Goal: Task Accomplishment & Management: Manage account settings

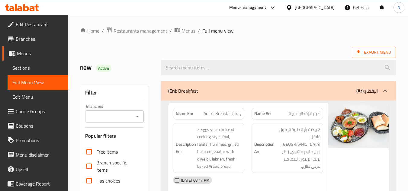
click at [268, 53] on div "Export Menu" at bounding box center [238, 52] width 316 height 11
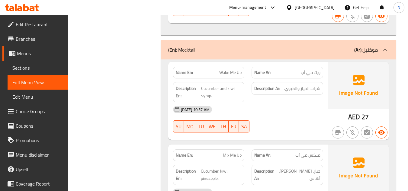
scroll to position [15573, 0]
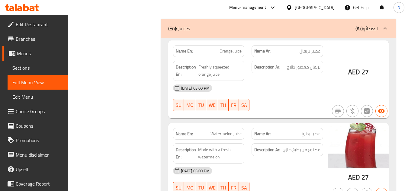
scroll to position [14150, 0]
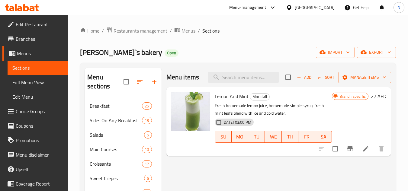
scroll to position [36, 0]
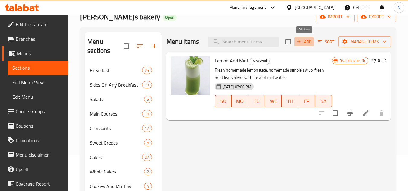
click at [304, 44] on span "Add" at bounding box center [304, 41] width 16 height 7
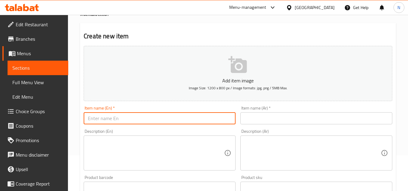
click at [143, 116] on input "text" at bounding box center [160, 118] width 152 height 12
paste input "Wake Me Up"
type input "Wake Me Up"
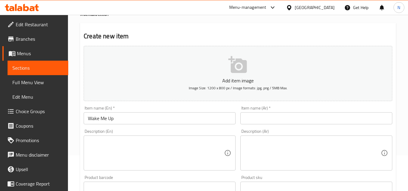
click at [270, 118] on input "text" at bounding box center [317, 118] width 152 height 12
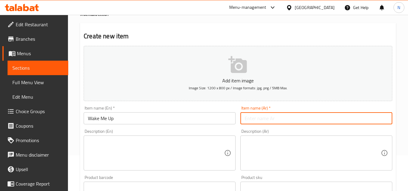
paste input "ويك مي أب"
type input "ويك مي أب"
click at [99, 124] on input "Wake Me Up" at bounding box center [160, 118] width 152 height 12
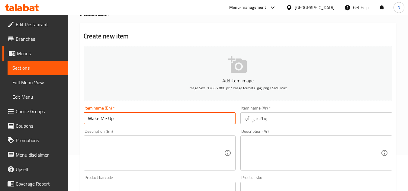
click at [99, 124] on input "Wake Me Up" at bounding box center [160, 118] width 152 height 12
click at [107, 118] on input "Wake Me Up" at bounding box center [160, 118] width 152 height 12
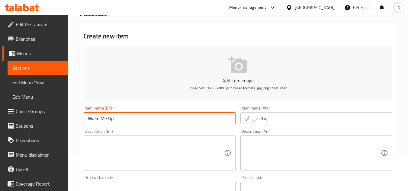
paste input "Rosie Lemonade"
type input "Rosie Lemonade"
click at [270, 118] on input "ويك مي أب" at bounding box center [317, 118] width 152 height 12
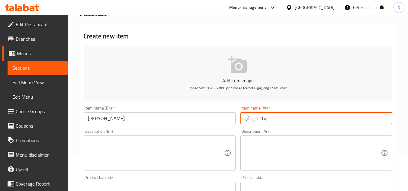
click at [270, 118] on input "ويك مي أب" at bounding box center [317, 118] width 152 height 12
paste input "يموناضة مع شراب الورد"
click at [251, 122] on input "ليموناضة مع شراب الورد" at bounding box center [317, 118] width 152 height 12
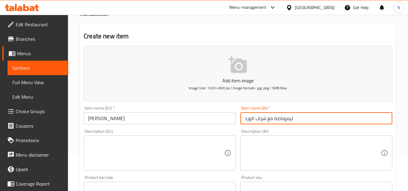
paste input "وزي"
type input "ليموناضة مع شراب روزي"
click at [101, 122] on input "Rosie Lemonade" at bounding box center [160, 118] width 152 height 12
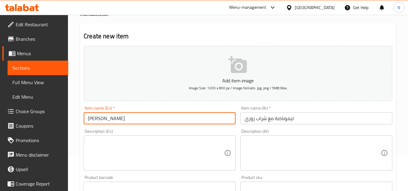
click at [133, 119] on input "Rosie Lemonade" at bounding box center [160, 118] width 152 height 12
click at [100, 121] on input "Rosie Lemonade" at bounding box center [160, 118] width 152 height 12
drag, startPoint x: 112, startPoint y: 118, endPoint x: 84, endPoint y: 120, distance: 27.3
click at [84, 120] on input "[PERSON_NAME] Lemonade" at bounding box center [160, 118] width 152 height 12
click at [101, 121] on input "[PERSON_NAME] Lemonade" at bounding box center [160, 118] width 152 height 12
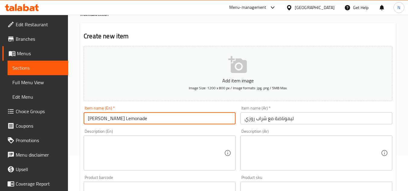
type input "[PERSON_NAME] Lemonade"
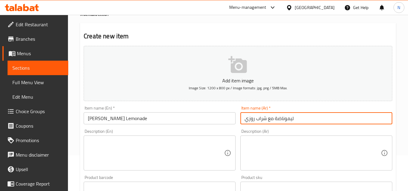
drag, startPoint x: 267, startPoint y: 122, endPoint x: 234, endPoint y: 126, distance: 33.1
click at [234, 126] on div "Add item image Image Size: 1200 x 800 px / Image formats: jpg, png / 5MB Max. I…" at bounding box center [238, 174] width 314 height 260
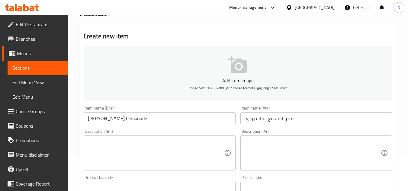
click at [129, 144] on textarea at bounding box center [156, 153] width 136 height 29
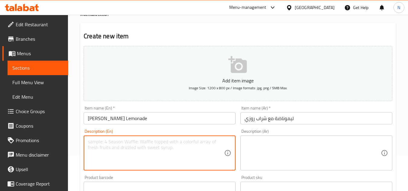
paste textarea "Rose syrup, Home made simple syrup, home made lemon juice topped with fizzi wat…"
click at [114, 143] on textarea "Rose syrup, Home made simple syrup, home made lemon juice topped with fizzi wat…" at bounding box center [156, 153] width 136 height 29
click at [131, 143] on textarea "Rose syrup, Home made simple syrup, home made lemon juice topped with fizzi wat…" at bounding box center [156, 153] width 136 height 29
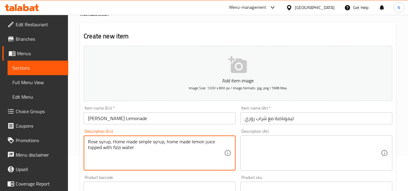
click at [125, 142] on textarea "Rose syrup, Home made simple syrup, home made lemon juice topped with fizzi wat…" at bounding box center [156, 153] width 136 height 29
click at [152, 144] on textarea "Rose syrup, Homemade simple syrup, home made lemon juice topped with fizzi water" at bounding box center [156, 153] width 136 height 29
click at [167, 143] on textarea "Rose syrup, Homemade simple syrup, home made lemon juice topped with fizzi water" at bounding box center [156, 153] width 136 height 29
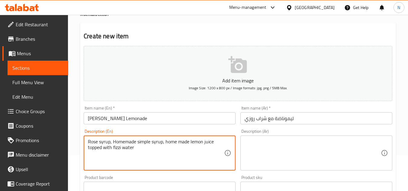
click at [127, 143] on textarea "Rose syrup, Homemade simple syrup, home made lemon juice topped with fizzi water" at bounding box center [156, 153] width 136 height 29
drag, startPoint x: 166, startPoint y: 143, endPoint x: 189, endPoint y: 143, distance: 23.0
click at [189, 143] on textarea "Rose syrup, Homemade simple syrup, home made lemon juice topped with fizzi water" at bounding box center [156, 153] width 136 height 29
paste textarea "Homemade"
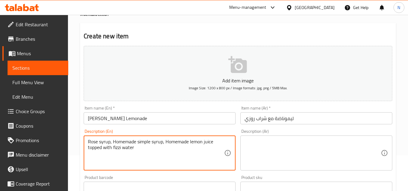
click at [187, 144] on textarea "Rose syrup, Homemade simple syrup, Homemade lemon juice topped with fizzi water" at bounding box center [156, 153] width 136 height 29
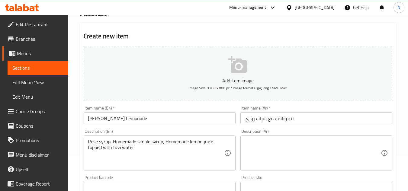
click at [158, 144] on textarea "Rose syrup, Homemade simple syrup, Homemade lemon juice topped with fizzi water" at bounding box center [156, 153] width 136 height 29
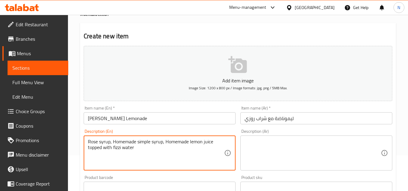
click at [158, 144] on textarea "Rose syrup, Homemade simple syrup, Homemade lemon juice topped with fizzi water" at bounding box center [156, 153] width 136 height 29
paste textarea "homemade simple syrup, h"
click at [140, 149] on textarea "Rose syrup, homemade simple syrup, homemade lemon juice topped with fizzi water" at bounding box center [156, 153] width 136 height 29
type textarea "Rose syrup, homemade simple syrup, homemade lemon juice topped with fizzi water."
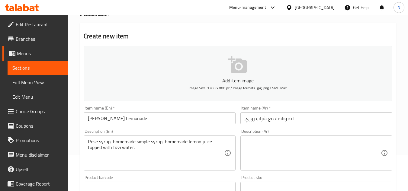
click at [286, 149] on textarea at bounding box center [313, 153] width 136 height 29
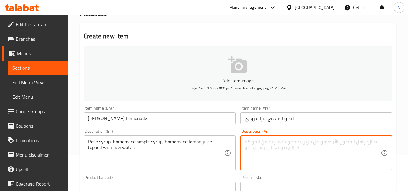
paste textarea "شراب الورد، شراب سادة منزلي الصنع، عصير ليمون منزلي الصنع، مضاف إليه ماء فوار."
type textarea "شراب الورد، شراب سادة منزلي الصنع، عصير ليمون منزلي الصنع، مضاف إليه ماء فوار."
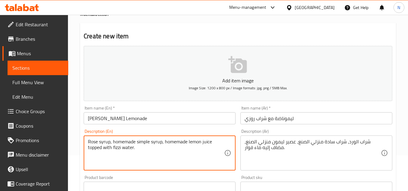
click at [125, 150] on textarea "Rose syrup, homemade simple syrup, homemade lemon juice topped with fizzi water." at bounding box center [156, 153] width 136 height 29
type textarea "Rose syrup, homemade simple syrup, homemade lemon juice topped with fizzi water."
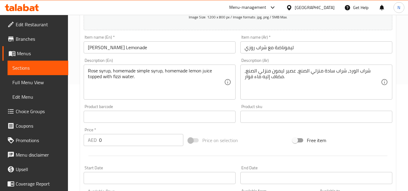
scroll to position [157, 0]
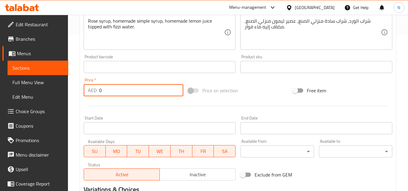
drag, startPoint x: 111, startPoint y: 90, endPoint x: 87, endPoint y: 95, distance: 24.2
click at [87, 95] on div "AED 0 Price *" at bounding box center [134, 90] width 100 height 12
paste input "23"
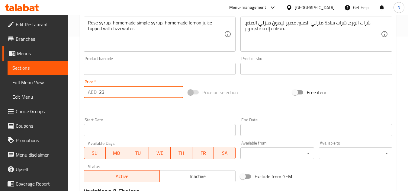
scroll to position [126, 0]
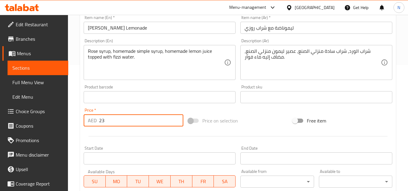
type input "23"
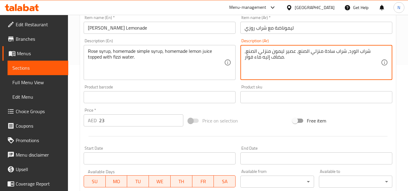
click at [260, 60] on textarea "شراب الورد، شراب سادة منزلي الصنع، عصير ليمون منزلي الصنع، مضاف إليه ماء فوار." at bounding box center [313, 62] width 136 height 29
click at [293, 56] on textarea "شراب الورد، شراب سادة منزلي الصنع، عصير ليمون منزلي الصنع، مضاف إليه ماء فوار." at bounding box center [313, 62] width 136 height 29
click at [269, 57] on textarea "شراب الورد، شراب سادة منزلي الصنع، عصير ليمون منزلي الصنع، مضاف إليه ماء فوار." at bounding box center [313, 62] width 136 height 29
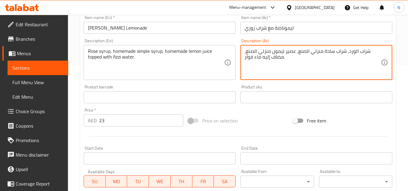
click at [269, 57] on textarea "شراب الورد، شراب سادة منزلي الصنع، عصير ليمون منزلي الصنع، مضاف إليه ماء فوار." at bounding box center [313, 62] width 136 height 29
drag, startPoint x: 345, startPoint y: 51, endPoint x: 239, endPoint y: 51, distance: 105.5
click at [272, 63] on textarea "شراب الورد، شراب سادة منزلي الصنع، عصير ليمون منزلي الصنع، مضاف إليه ماء فوار." at bounding box center [313, 62] width 136 height 29
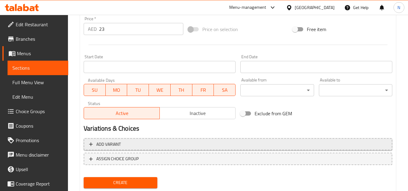
scroll to position [236, 0]
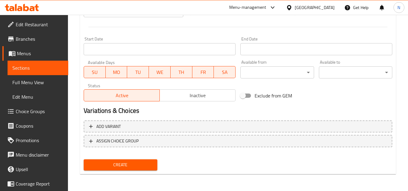
click at [142, 169] on button "Create" at bounding box center [120, 165] width 73 height 11
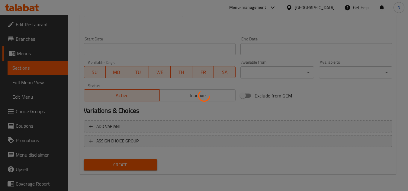
type input "0"
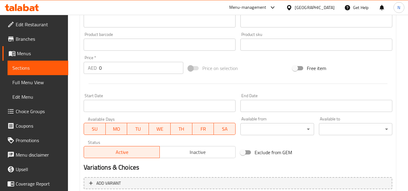
scroll to position [85, 0]
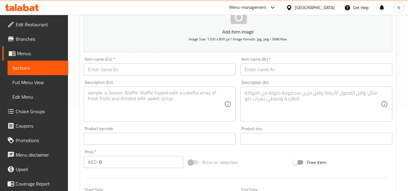
click at [25, 66] on span "Sections" at bounding box center [37, 67] width 51 height 7
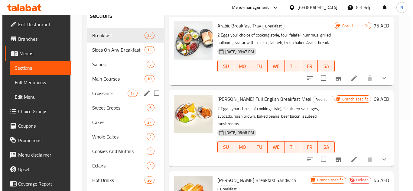
scroll to position [36, 0]
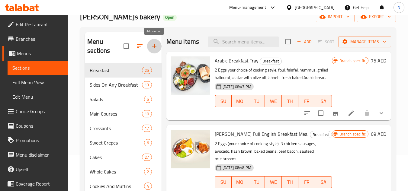
click at [152, 47] on icon "button" at bounding box center [154, 46] width 7 height 7
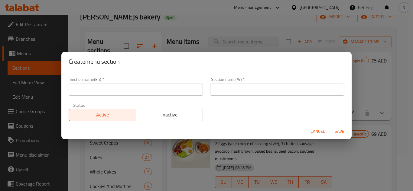
click at [115, 88] on input "text" at bounding box center [136, 90] width 134 height 12
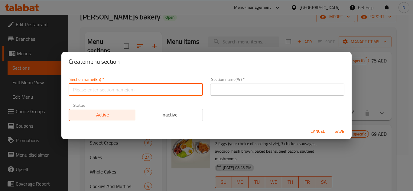
paste input "Milkshakes"
click at [115, 88] on input "Milkshakes" at bounding box center [136, 90] width 134 height 12
type input "Milkshakes"
click at [243, 88] on input "text" at bounding box center [277, 90] width 134 height 12
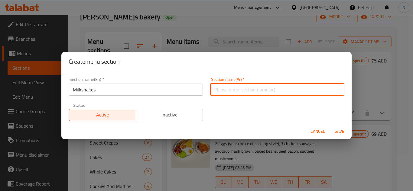
paste input "ميلك شيك"
type input "ميلك شيك"
click at [338, 133] on span "Save" at bounding box center [339, 132] width 15 height 8
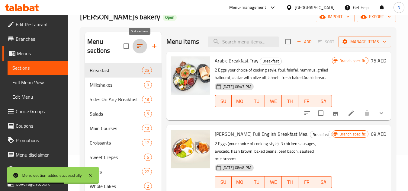
click at [136, 48] on icon "button" at bounding box center [139, 46] width 7 height 7
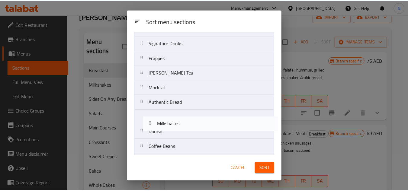
scroll to position [176, 0]
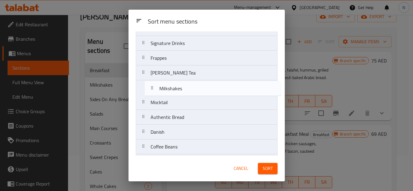
drag, startPoint x: 170, startPoint y: 71, endPoint x: 180, endPoint y: 90, distance: 21.6
click at [180, 90] on nav "Breakfast Milkshakes Sides On Any Breakfast Salads Main Courses Croissants Swee…" at bounding box center [207, 29] width 142 height 312
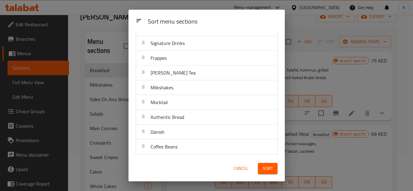
click at [272, 166] on span "Sort" at bounding box center [268, 169] width 10 height 8
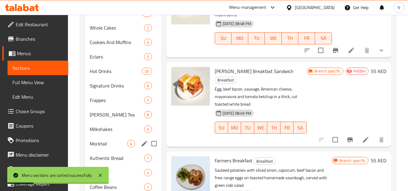
scroll to position [187, 0]
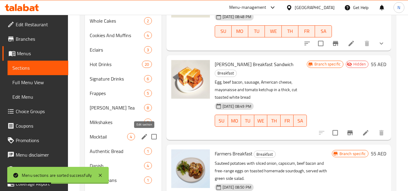
click at [144, 135] on icon "edit" at bounding box center [144, 136] width 7 height 7
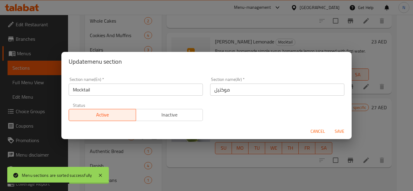
click at [318, 130] on span "Cancel" at bounding box center [317, 132] width 15 height 8
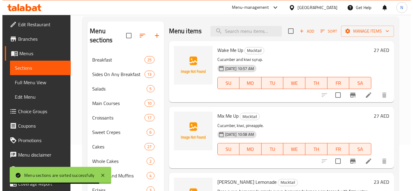
scroll to position [36, 0]
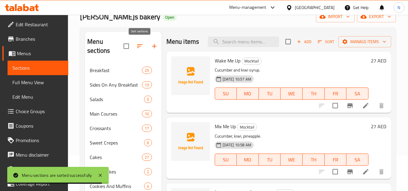
click at [139, 48] on icon "button" at bounding box center [139, 46] width 7 height 7
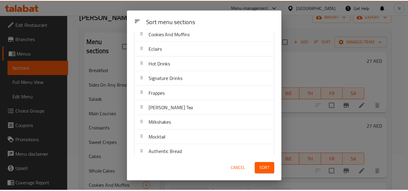
scroll to position [151, 0]
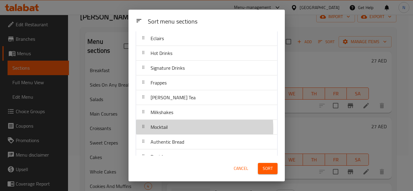
click at [172, 129] on div "Mocktail" at bounding box center [206, 127] width 136 height 15
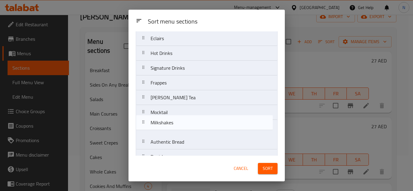
drag, startPoint x: 179, startPoint y: 115, endPoint x: 180, endPoint y: 128, distance: 12.7
click at [180, 128] on nav "Breakfast Sides On Any Breakfast Salads Main Courses Croissants Sweet Crepes Ca…" at bounding box center [207, 54] width 142 height 312
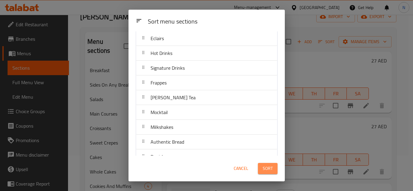
click at [269, 170] on span "Sort" at bounding box center [268, 169] width 10 height 8
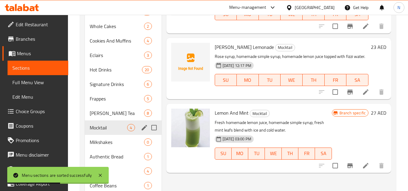
scroll to position [231, 0]
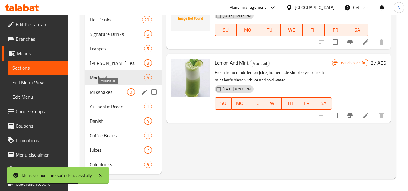
click at [95, 94] on span "Milkshakes" at bounding box center [108, 92] width 37 height 7
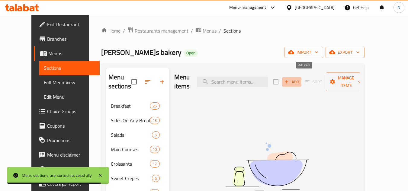
click at [300, 79] on span "Add" at bounding box center [292, 82] width 16 height 7
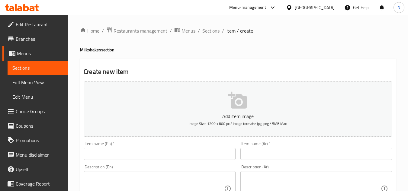
click at [153, 154] on input "text" at bounding box center [160, 154] width 152 height 12
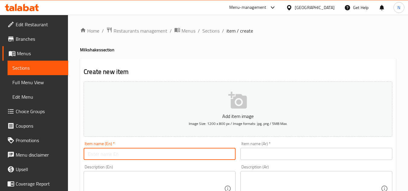
paste input "Oreo Milkshake"
type input "Oreo Milkshake"
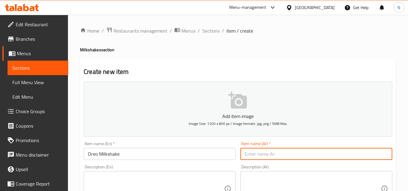
click at [300, 151] on input "text" at bounding box center [317, 154] width 152 height 12
paste input "أوريو شيك"
click at [254, 157] on input "أوريو شيك" at bounding box center [317, 154] width 152 height 12
type input "أوريو ميلك شيك"
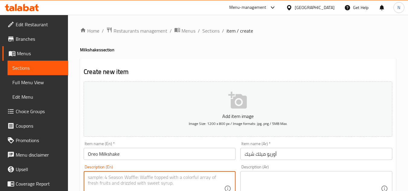
click at [156, 179] on textarea at bounding box center [156, 189] width 136 height 29
paste textarea "Oreo biscuits, ice cream, regular milk"
click at [174, 177] on textarea "Oreo biscuits, ice cream, regular milk" at bounding box center [156, 189] width 136 height 29
type textarea "Oreo biscuits, ice cream, regular milk."
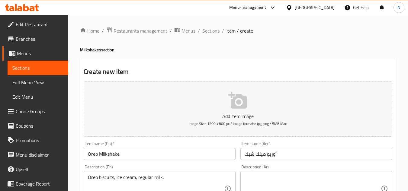
click at [286, 174] on div "Description (Ar)" at bounding box center [317, 188] width 152 height 35
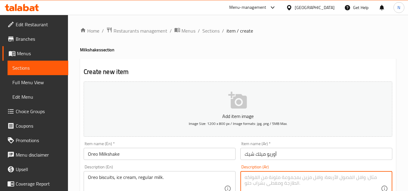
paste textarea "أوريو، بوظة، حليب"
click at [270, 180] on textarea "أوريو، بوظة، حليب" at bounding box center [313, 189] width 136 height 29
click at [307, 178] on textarea "أوريو بسكويت، بوظة، حليب" at bounding box center [313, 189] width 136 height 29
type textarea "أوريو بسكويت، بوظة، حليب."
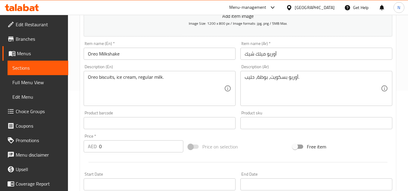
scroll to position [121, 0]
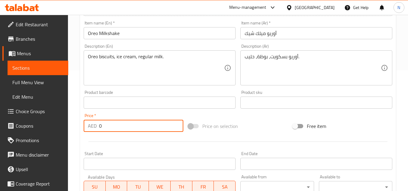
drag, startPoint x: 105, startPoint y: 126, endPoint x: 92, endPoint y: 129, distance: 13.1
click at [92, 129] on div "AED 0 Price *" at bounding box center [134, 126] width 100 height 12
paste input "27"
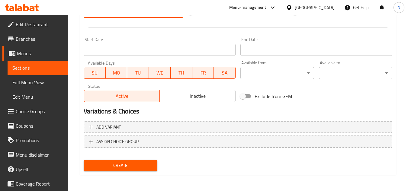
scroll to position [236, 0]
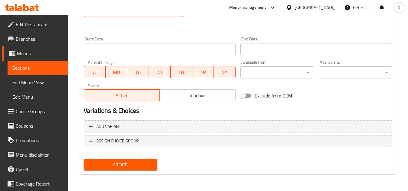
type input "27"
click at [140, 165] on span "Create" at bounding box center [121, 165] width 64 height 8
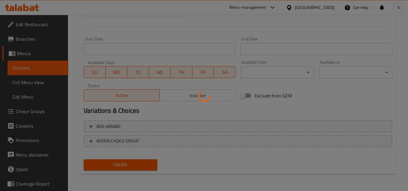
type input "0"
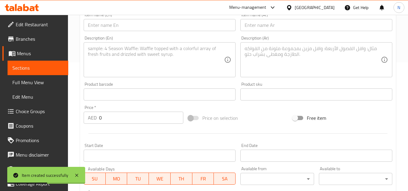
scroll to position [115, 0]
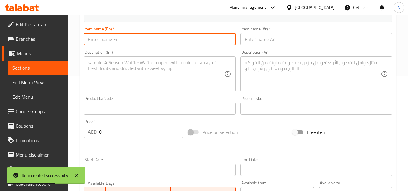
click at [103, 39] on input "text" at bounding box center [160, 39] width 152 height 12
paste input "Pistachio Milkshake"
type input "Pistachio Milkshake"
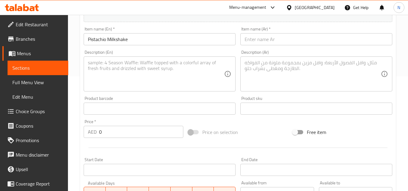
click at [260, 39] on input "text" at bounding box center [317, 39] width 152 height 12
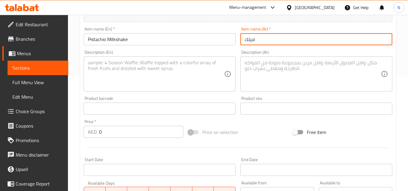
paste input "شيك الفستق"
type input "ميلك شيك الفستق"
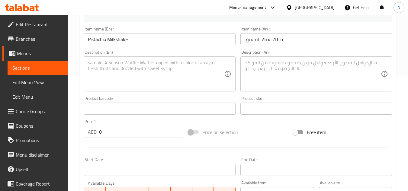
click at [114, 68] on textarea at bounding box center [156, 74] width 136 height 29
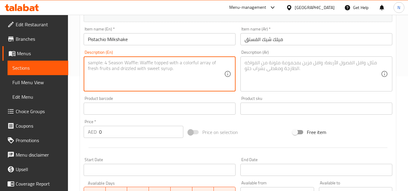
paste textarea "Pistachio cream, regular milk ice cream"
click at [183, 60] on textarea "Pistachio cream, regular milk ice cream" at bounding box center [156, 74] width 136 height 29
type textarea "Pistachio cream, regular milk ice cream."
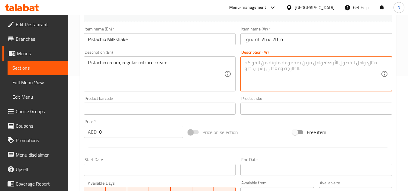
click at [277, 69] on textarea at bounding box center [313, 74] width 136 height 29
paste textarea "كريمة الفستق، حليب، بوظة"
click at [259, 64] on textarea "كريمة الفستق، حليب، بوظة" at bounding box center [313, 74] width 136 height 29
click at [315, 65] on textarea "كريمة الفستق، حليب عادي، بوظة" at bounding box center [313, 74] width 136 height 29
type textarea "كريمة الفستق، حليب عادي، بوظة."
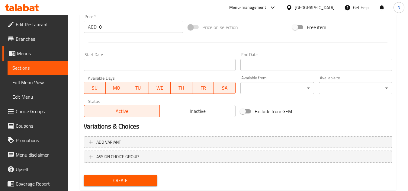
scroll to position [205, 0]
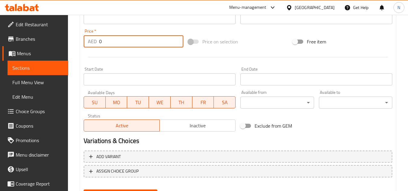
drag, startPoint x: 102, startPoint y: 44, endPoint x: 94, endPoint y: 45, distance: 7.9
click at [94, 45] on div "AED 0 Price *" at bounding box center [134, 41] width 100 height 12
paste input "27"
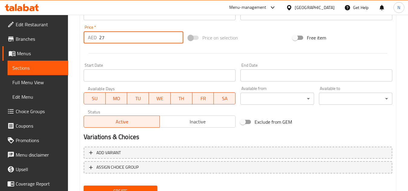
scroll to position [236, 0]
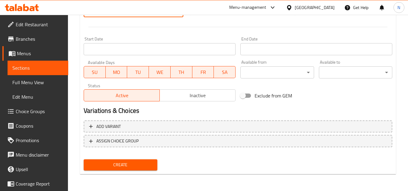
type input "27"
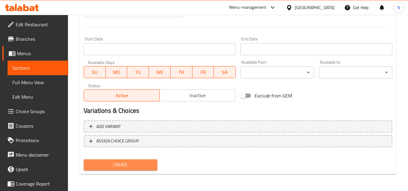
click at [128, 169] on span "Create" at bounding box center [121, 165] width 64 height 8
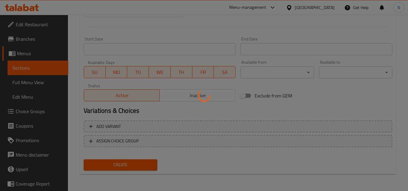
type input "0"
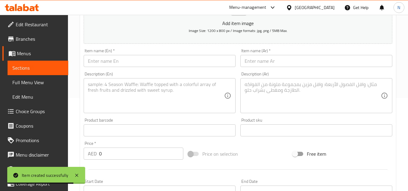
scroll to position [85, 0]
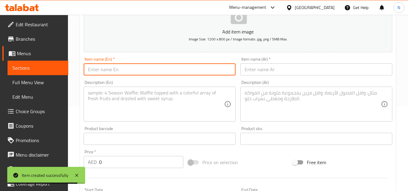
click at [119, 70] on input "text" at bounding box center [160, 69] width 152 height 12
paste input "Strawberry Milkshake"
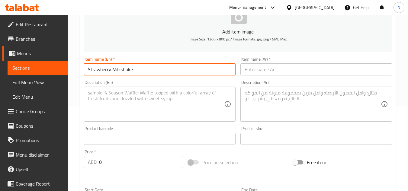
type input "Strawberry Milkshake"
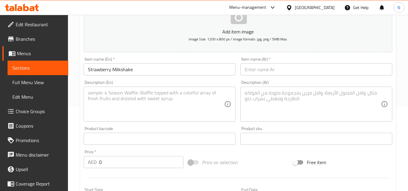
click at [256, 69] on input "text" at bounding box center [317, 69] width 152 height 12
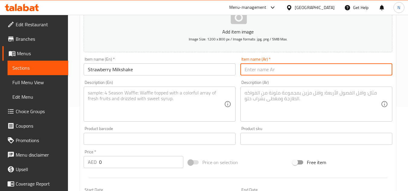
paste input "ميلك شيك الفراولة"
type input "ميلك شيك الفراولة"
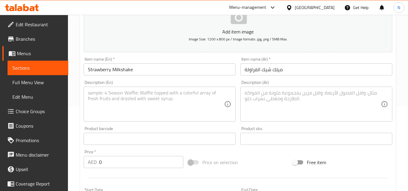
click at [141, 100] on textarea at bounding box center [156, 104] width 136 height 29
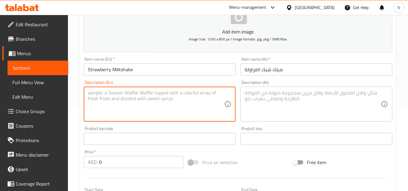
paste textarea "Fresh strawberry, ice cream, regular milk"
click at [175, 93] on textarea "Fresh strawberry, ice cream, regular milk" at bounding box center [156, 104] width 136 height 29
type textarea "Fresh strawberry, ice cream, regular milk."
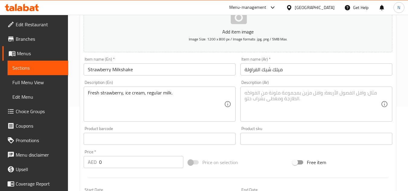
click at [280, 97] on textarea at bounding box center [313, 104] width 136 height 29
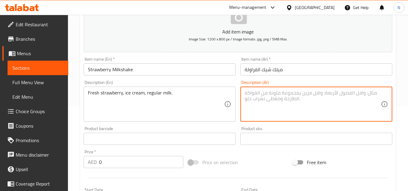
paste textarea "فراولة، بوظة، حليب"
click at [293, 91] on textarea "فراولة، بوظة، حليب" at bounding box center [313, 104] width 136 height 29
click at [282, 94] on textarea "فراولة، بوظة، حليب عادي." at bounding box center [313, 104] width 136 height 29
click at [282, 94] on textarea "فراولة طت، بوظة، حليب عادي." at bounding box center [313, 104] width 136 height 29
type textarea "فراولة طازجة، بوظة، حليب عادي."
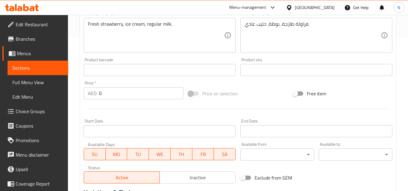
scroll to position [175, 0]
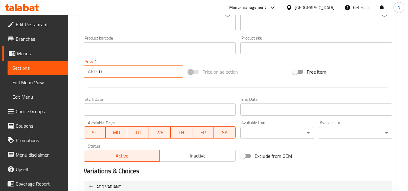
drag, startPoint x: 101, startPoint y: 70, endPoint x: 93, endPoint y: 70, distance: 8.5
click at [93, 70] on div "AED 0 Price *" at bounding box center [134, 72] width 100 height 12
paste input "27"
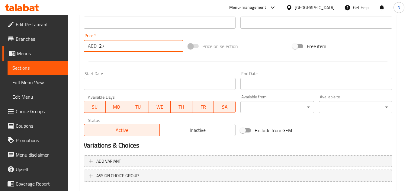
scroll to position [236, 0]
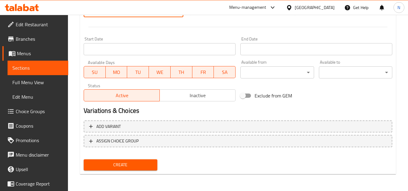
type input "27"
click at [120, 165] on span "Create" at bounding box center [121, 165] width 64 height 8
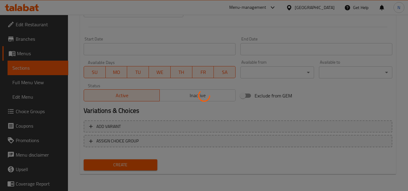
type input "0"
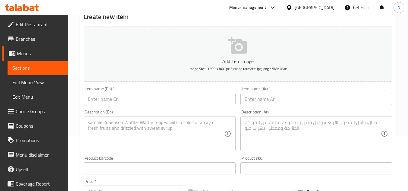
scroll to position [54, 0]
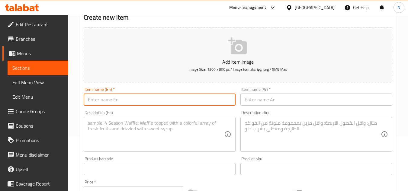
click at [113, 105] on input "text" at bounding box center [160, 100] width 152 height 12
paste input "Chocolate Milkshake"
type input "Chocolate Milkshake"
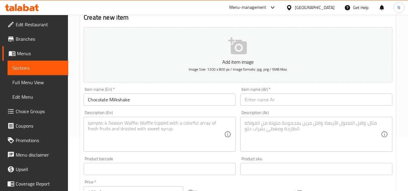
click at [266, 99] on input "text" at bounding box center [317, 100] width 152 height 12
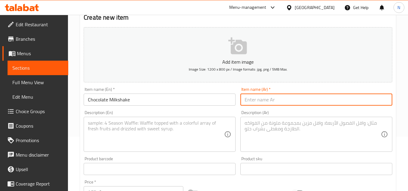
paste input "ميلك شيك الشوكولا"
type input "ميلك شيك الشوكولا"
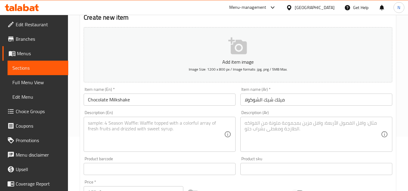
click at [130, 128] on textarea at bounding box center [156, 134] width 136 height 29
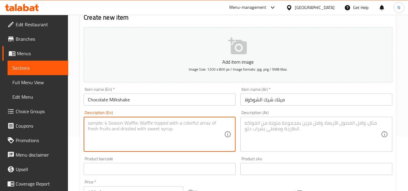
paste textarea "Chocolate ice cream, regular milk"
click at [157, 124] on textarea "Chocolate ice cream, regular milk" at bounding box center [156, 134] width 136 height 29
type textarea "Chocolate ice cream, regular milk."
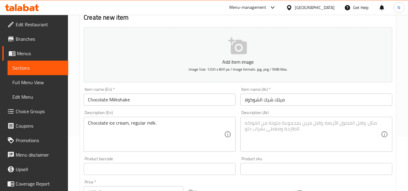
click at [305, 123] on textarea at bounding box center [313, 134] width 136 height 29
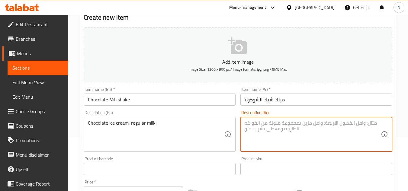
paste textarea "بوظة الشوكولا، حليب"
click at [294, 123] on textarea "بوظة الشوكولا، حليب" at bounding box center [313, 134] width 136 height 29
type textarea "بوظة الشوكولا، حليب عادي."
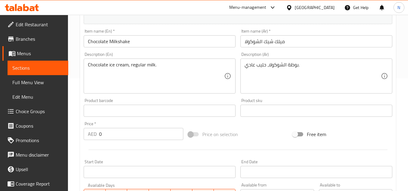
scroll to position [115, 0]
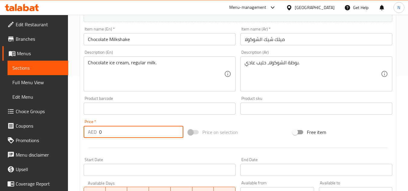
drag, startPoint x: 105, startPoint y: 134, endPoint x: 86, endPoint y: 143, distance: 20.5
click at [86, 143] on div "Add item image Image Size: 1200 x 800 px / Image formats: jpg, png / 5MB Max. I…" at bounding box center [238, 94] width 314 height 260
paste input "27"
type input "27"
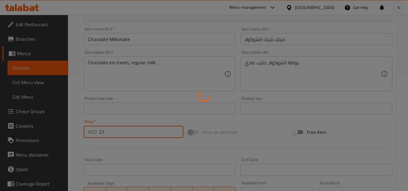
type input "0"
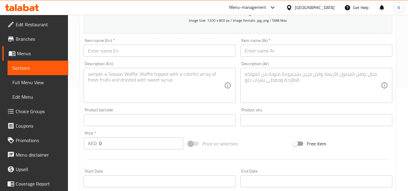
scroll to position [85, 0]
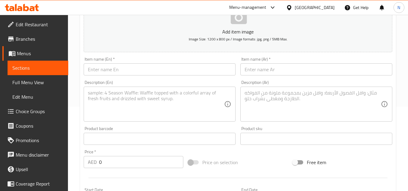
click at [131, 71] on input "text" at bounding box center [160, 69] width 152 height 12
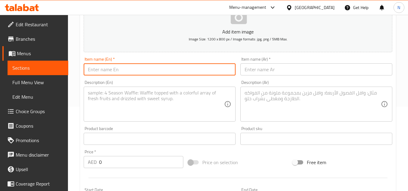
paste input "Vanilla Milkshake"
type input "Vanilla Milkshake"
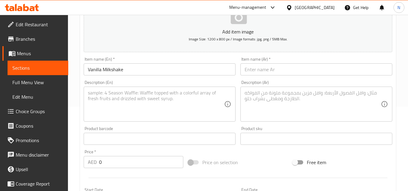
click at [275, 68] on input "text" at bounding box center [317, 69] width 152 height 12
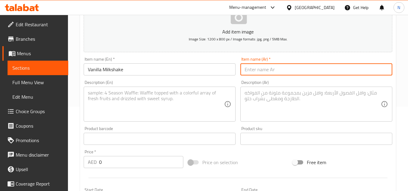
paste input "ميلك [PERSON_NAME]"
type input "ميلك [PERSON_NAME]"
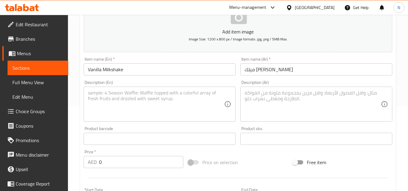
click at [140, 101] on textarea at bounding box center [156, 104] width 136 height 29
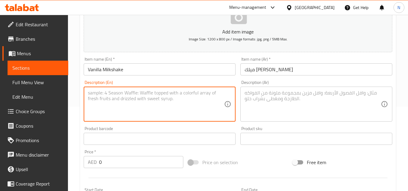
paste textarea "Vanilla ice cream, regular milk"
click at [176, 94] on textarea "Vanilla ice cream, regular milk" at bounding box center [156, 104] width 136 height 29
type textarea "Vanilla ice cream, regular milk."
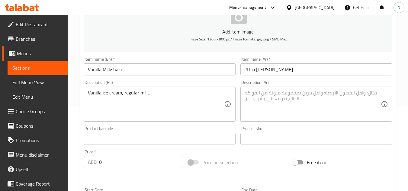
click at [283, 105] on textarea at bounding box center [313, 104] width 136 height 29
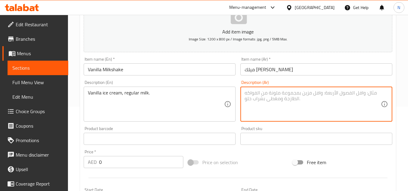
paste textarea "بوظة الفانيلا، حليب"
click at [299, 93] on textarea "بوظة الفانيلا، حليب" at bounding box center [313, 104] width 136 height 29
click at [251, 95] on textarea "بوظة الفانيلا، حليب ادي." at bounding box center [313, 104] width 136 height 29
type textarea "بوظة الفانيلا، حليب عادي."
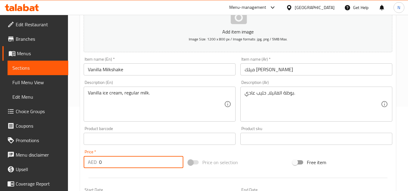
drag, startPoint x: 102, startPoint y: 164, endPoint x: 97, endPoint y: 165, distance: 4.6
click at [97, 165] on div "AED 0 Price *" at bounding box center [134, 162] width 100 height 12
paste input "27"
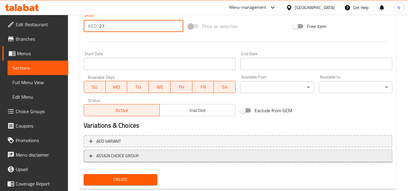
scroll to position [236, 0]
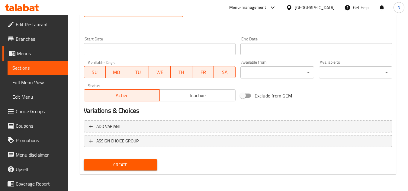
type input "27"
click at [129, 163] on span "Create" at bounding box center [121, 165] width 64 height 8
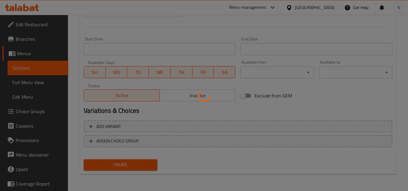
type input "0"
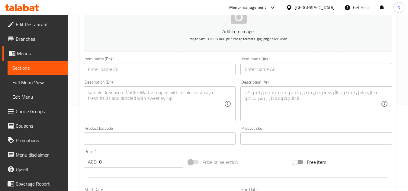
scroll to position [85, 0]
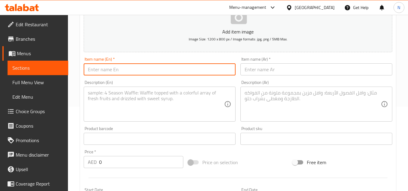
click at [97, 71] on input "text" at bounding box center [160, 69] width 152 height 12
paste input "Mango Milkshake"
type input "Mango Milkshake"
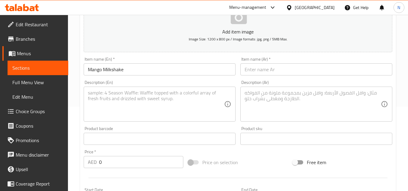
click at [249, 66] on input "text" at bounding box center [317, 69] width 152 height 12
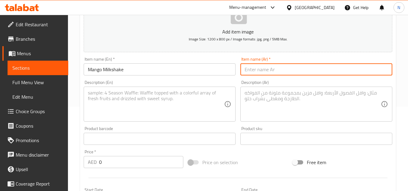
paste input "ميلك شيك المنغا"
type input "ميلك شيك المنغا"
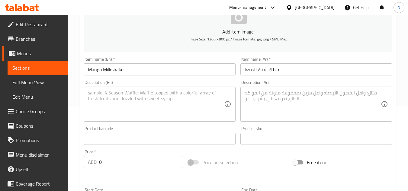
click at [164, 99] on textarea at bounding box center [156, 104] width 136 height 29
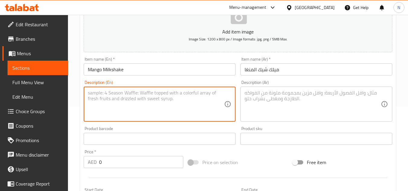
paste textarea "Fresh mango, mango ice cream, regular milk"
click at [185, 94] on textarea "Fresh mango, mango ice cream, regular milk" at bounding box center [156, 104] width 136 height 29
type textarea "Fresh mango, mango ice cream, regular milk."
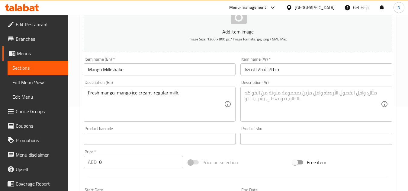
click at [299, 95] on textarea at bounding box center [313, 104] width 136 height 29
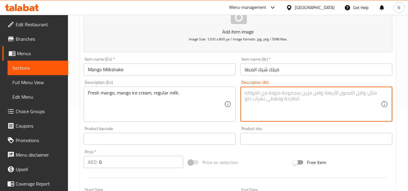
paste textarea "منغا، بوظة المانغا، حليب"
click at [303, 93] on textarea "منغا، بوظة المانغا، حليب" at bounding box center [313, 104] width 136 height 29
click at [296, 95] on textarea "منغا، بوظة المانغا، حليب عادي" at bounding box center [313, 104] width 136 height 29
click at [296, 96] on textarea "منغا، بوظة المانغا، حليب عادي" at bounding box center [313, 104] width 136 height 29
click at [295, 96] on textarea "منغا، بوظة المانغا، حليب عادي" at bounding box center [313, 104] width 136 height 29
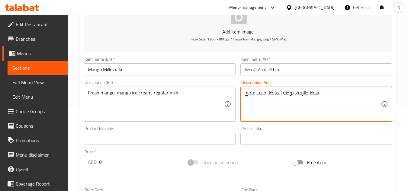
click at [322, 94] on textarea "منغا طازجة، بوظة المانغا، حليب عادي" at bounding box center [313, 104] width 136 height 29
type textarea "منغا طازجة، بوظة المانغا، حليب عادي."
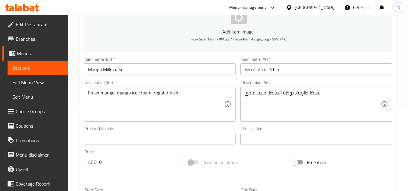
scroll to position [115, 0]
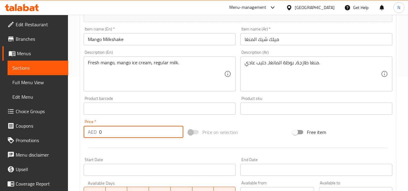
drag, startPoint x: 104, startPoint y: 130, endPoint x: 86, endPoint y: 139, distance: 20.4
click at [86, 139] on div "Price   * AED 0 Price *" at bounding box center [133, 128] width 105 height 23
paste input "27"
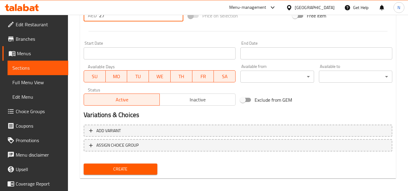
scroll to position [236, 0]
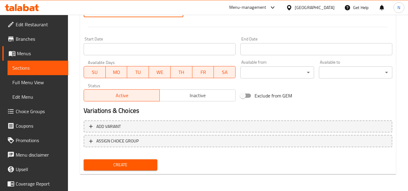
type input "27"
click at [126, 167] on span "Create" at bounding box center [121, 165] width 64 height 8
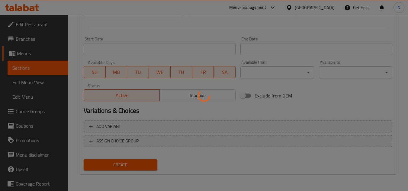
type input "0"
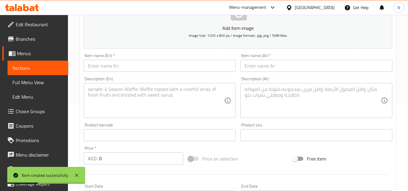
scroll to position [85, 0]
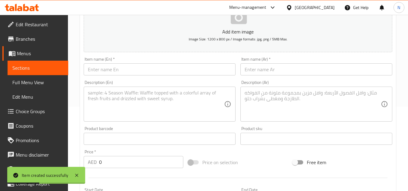
click at [123, 73] on input "text" at bounding box center [160, 69] width 152 height 12
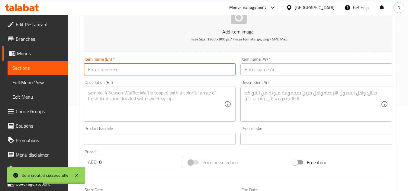
paste input "Banana Milkshake"
type input "Banana Milkshake"
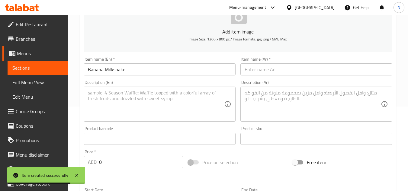
click at [267, 72] on input "text" at bounding box center [317, 69] width 152 height 12
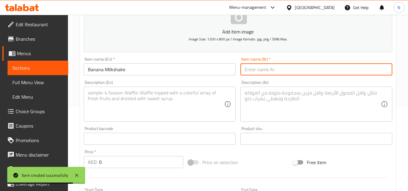
paste input "ميلك شيك الموز"
type input "ميلك شيك الموز"
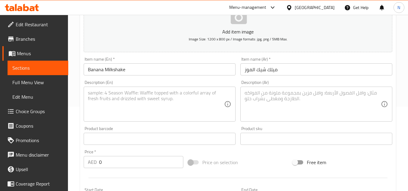
click at [174, 101] on textarea at bounding box center [156, 104] width 136 height 29
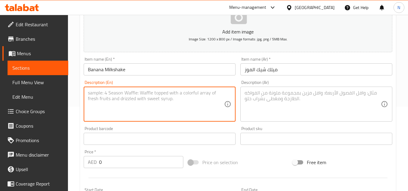
paste textarea "Fresh banana, vanilla ice cream, regular milk"
click at [189, 95] on textarea "Fresh banana, vanilla ice cream, regular milk" at bounding box center [156, 104] width 136 height 29
type textarea "Fresh banana, vanilla ice cream, regular milk."
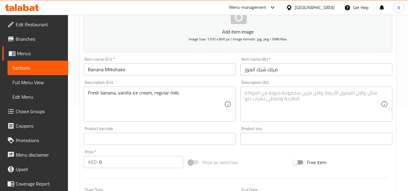
click at [288, 96] on textarea at bounding box center [313, 104] width 136 height 29
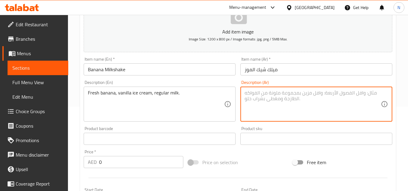
paste textarea "موز، بوظة الفانيلا، حليب"
click at [302, 93] on textarea "موز، بوظة الفانيلا، حليب" at bounding box center [313, 104] width 136 height 29
type textarea "موز، بوظة الفانيلا، حليب عادي."
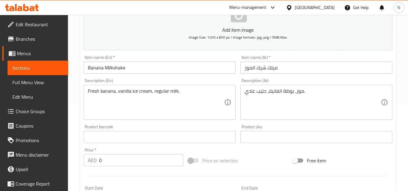
scroll to position [145, 0]
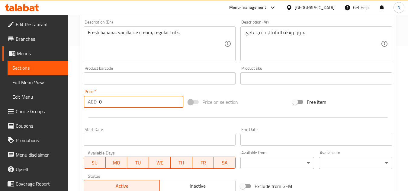
drag, startPoint x: 111, startPoint y: 99, endPoint x: 87, endPoint y: 109, distance: 25.1
click at [87, 109] on div "Price   * AED 0 Price *" at bounding box center [133, 98] width 105 height 23
paste input "27"
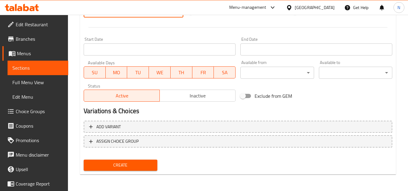
scroll to position [236, 0]
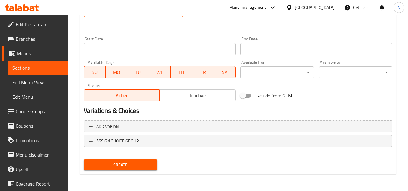
type input "27"
click at [131, 169] on span "Create" at bounding box center [121, 165] width 64 height 8
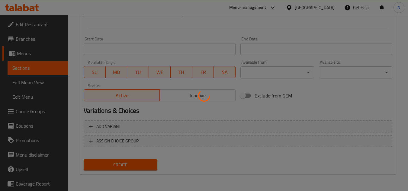
type input "0"
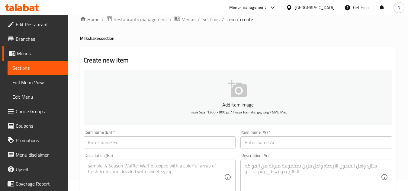
scroll to position [0, 0]
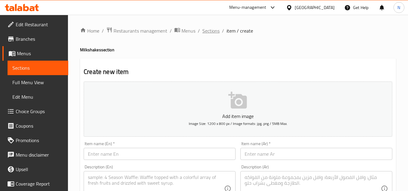
click at [208, 30] on span "Sections" at bounding box center [210, 30] width 17 height 7
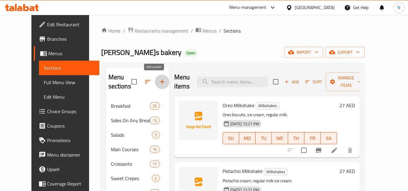
click at [159, 79] on icon "button" at bounding box center [162, 81] width 7 height 7
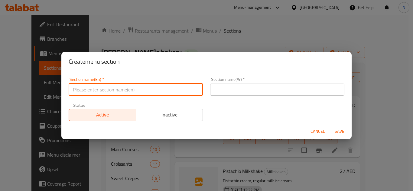
click at [142, 90] on input "text" at bounding box center [136, 90] width 134 height 12
paste input "Mojitos"
click at [142, 90] on input "Mojitos" at bounding box center [136, 90] width 134 height 12
type input "Mojitos"
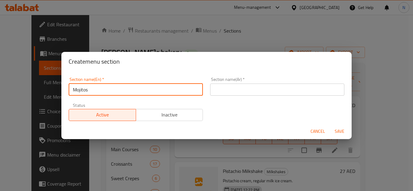
click at [252, 91] on input "text" at bounding box center [277, 90] width 134 height 12
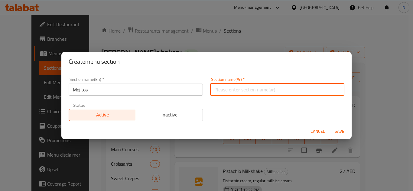
paste input "موخيتو"
click at [218, 90] on input "موخيتو" at bounding box center [277, 90] width 134 height 12
type input "موهيتو"
click at [340, 133] on span "Save" at bounding box center [339, 132] width 15 height 8
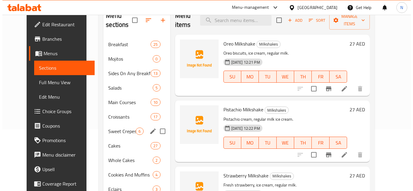
scroll to position [34, 0]
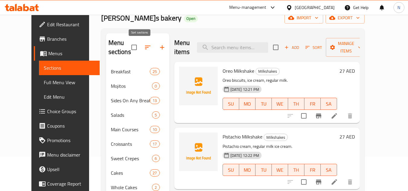
click at [142, 43] on button "button" at bounding box center [148, 47] width 15 height 15
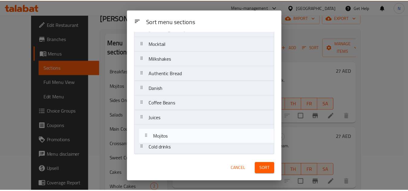
scroll to position [222, 0]
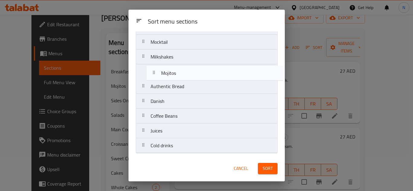
drag, startPoint x: 160, startPoint y: 71, endPoint x: 171, endPoint y: 76, distance: 11.9
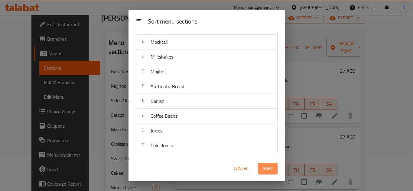
click at [273, 170] on button "Sort" at bounding box center [268, 168] width 20 height 11
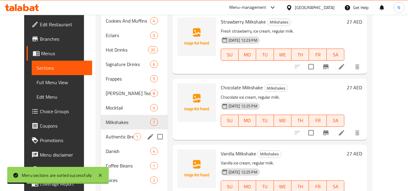
scroll to position [246, 0]
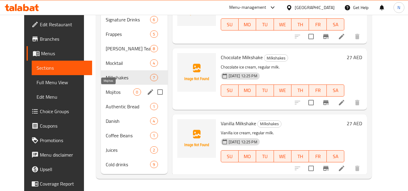
click at [107, 95] on span "Mojitos" at bounding box center [119, 92] width 27 height 7
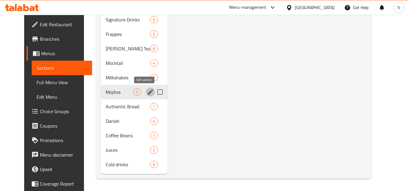
click at [146, 96] on button "edit" at bounding box center [150, 92] width 9 height 9
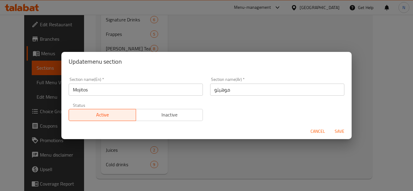
click at [317, 127] on button "Cancel" at bounding box center [317, 131] width 19 height 11
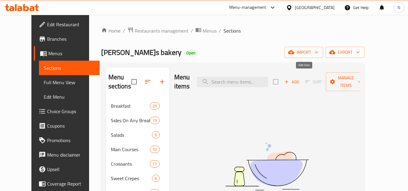
click at [300, 79] on span "Add" at bounding box center [292, 82] width 16 height 7
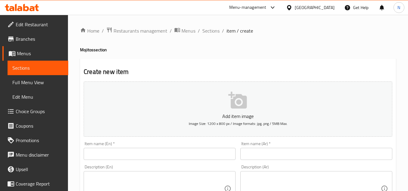
click at [107, 154] on input "text" at bounding box center [160, 154] width 152 height 12
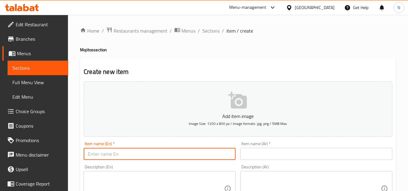
paste input "Classic Mojito"
type input "Classic Mojito"
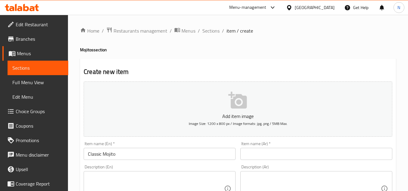
click at [279, 157] on input "text" at bounding box center [317, 154] width 152 height 12
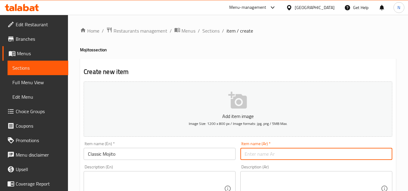
paste input "كلاسيك موهيتو"
type input "كلاسيك موهيتو"
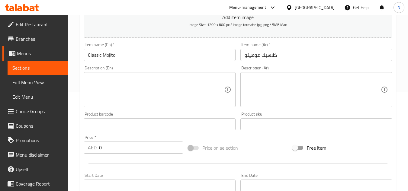
scroll to position [121, 0]
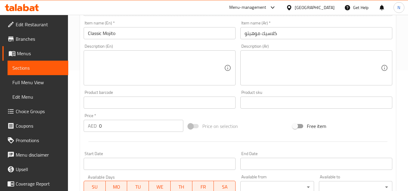
click at [114, 57] on textarea at bounding box center [156, 68] width 136 height 29
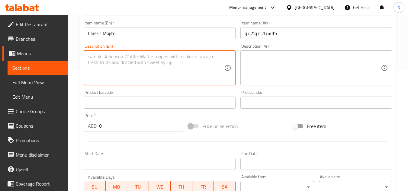
paste textarea "Fresh lime, fresh mint, Fizzi Water"
click at [156, 54] on textarea "Fresh lime, fresh mint, Fizzi Water" at bounding box center [156, 68] width 136 height 29
click at [144, 59] on textarea "Fresh lime, fresh mint, Fizzi Water" at bounding box center [156, 68] width 136 height 29
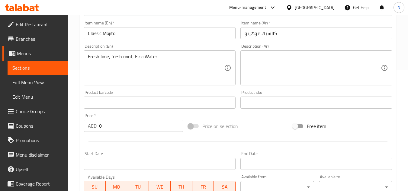
click at [167, 58] on textarea "Fresh lime, fresh mint, Fizzi Water" at bounding box center [156, 68] width 136 height 29
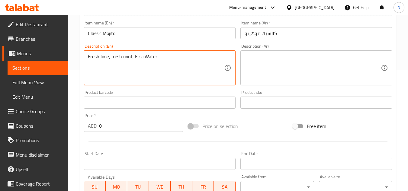
click at [167, 58] on textarea "Fresh lime, fresh mint, Fizzi Water" at bounding box center [156, 68] width 136 height 29
paste textarea "fizzi w"
click at [154, 57] on textarea "Fresh lime, fresh mint, fizzi water" at bounding box center [156, 68] width 136 height 29
click at [154, 55] on textarea "Fresh lime, fresh mint, fizzi water" at bounding box center [156, 68] width 136 height 29
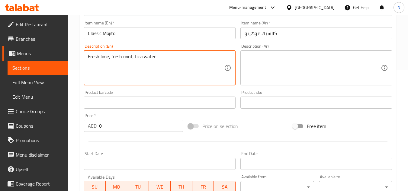
click at [158, 57] on textarea "Fresh lime, fresh mint, fizzi water" at bounding box center [156, 68] width 136 height 29
type textarea "Fresh lime, fresh mint, fizzi water."
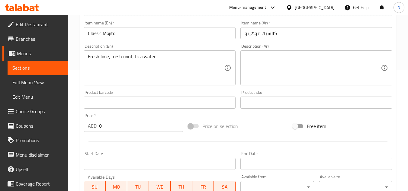
click at [269, 61] on textarea at bounding box center [313, 68] width 136 height 29
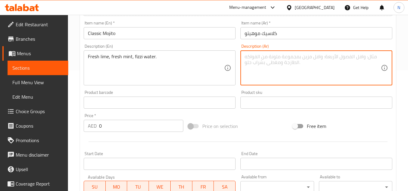
paste textarea "حامض، نعناع، صودا"
click at [270, 60] on textarea "حامض، نعناع، صودا" at bounding box center [313, 68] width 136 height 29
click at [273, 57] on textarea "حامض طت، نعناع، صودا" at bounding box center [313, 68] width 136 height 29
click at [274, 60] on textarea "حامض طازج، نعناع، صودا" at bounding box center [313, 68] width 136 height 29
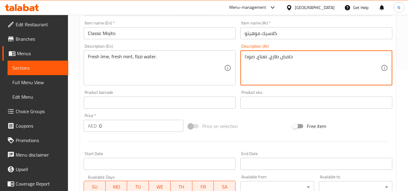
click at [258, 58] on textarea "حامض طازج، نعناع، صودا" at bounding box center [313, 68] width 136 height 29
paste textarea "ازج"
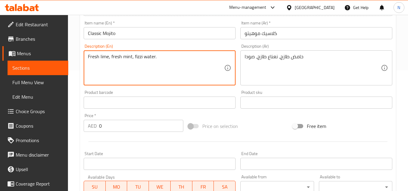
click at [144, 61] on textarea "Fresh lime, fresh mint, fizzi water." at bounding box center [156, 68] width 136 height 29
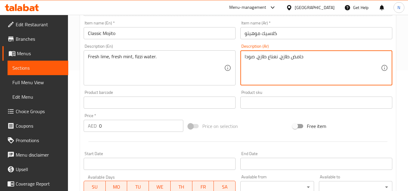
click at [268, 56] on textarea "حامض طازج، نعناع طازج، صودا" at bounding box center [313, 68] width 136 height 29
click at [257, 62] on textarea "حامض طازج، نعناع طازج، صودا" at bounding box center [313, 68] width 136 height 29
click at [250, 57] on textarea "حامض طازج، نعناع طازج، صودا" at bounding box center [313, 68] width 136 height 29
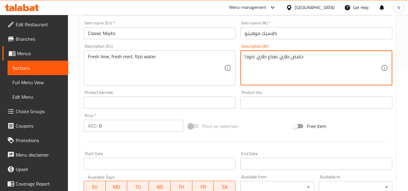
paste textarea "مياه غازية"
type textarea "حامض طازج، نعناع طازج، مياه غازية."
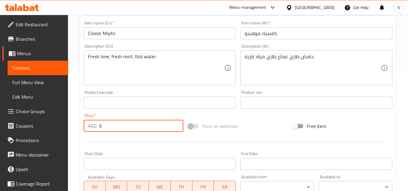
drag, startPoint x: 105, startPoint y: 129, endPoint x: 87, endPoint y: 134, distance: 18.6
click at [87, 134] on div "Price   * AED 0 Price *" at bounding box center [133, 122] width 105 height 23
paste input "27"
type input "27"
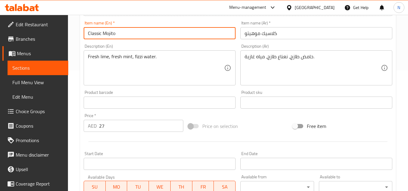
click at [105, 35] on input "Classic Mojito" at bounding box center [160, 33] width 152 height 12
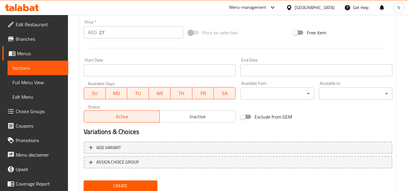
scroll to position [236, 0]
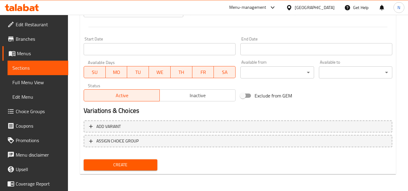
click at [140, 169] on button "Create" at bounding box center [120, 165] width 73 height 11
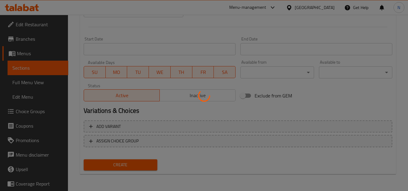
type input "0"
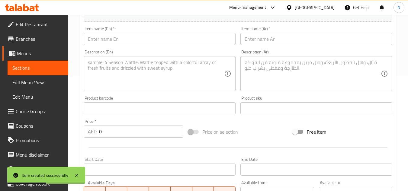
scroll to position [115, 0]
click at [113, 40] on input "text" at bounding box center [160, 39] width 152 height 12
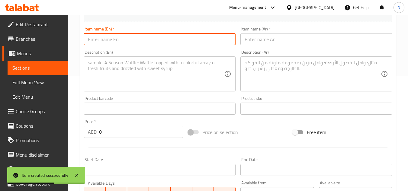
paste input "Passion Fruit Mojito"
type input "Passion Fruit Mojito"
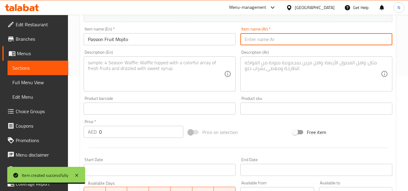
click at [280, 38] on input "text" at bounding box center [317, 39] width 152 height 12
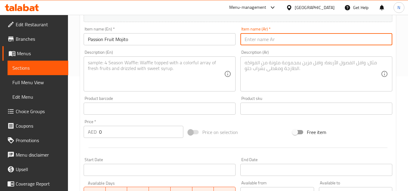
paste input "[PERSON_NAME] فروت"
type input "[PERSON_NAME] فروت"
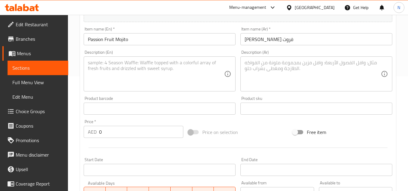
click at [149, 68] on textarea at bounding box center [156, 74] width 136 height 29
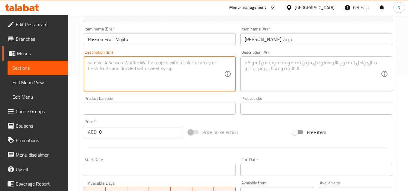
paste textarea "Fresh passion fruit, mint, lime, fizzi water"
click at [175, 63] on textarea "Fresh passion fruit, mint, lime, fizzi water" at bounding box center [156, 74] width 136 height 29
type textarea "Fresh passion fruit, mint, lime, fizzi water."
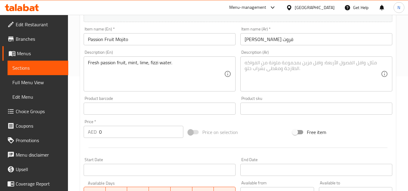
click at [287, 67] on textarea at bounding box center [313, 74] width 136 height 29
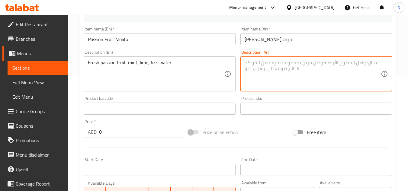
paste textarea "باشن فروت، نعناع، حامض، صودا"
click at [286, 64] on textarea "باشن فروت، نعناع، حامض، صودا" at bounding box center [313, 74] width 136 height 29
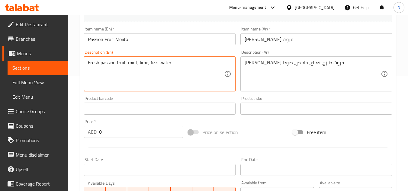
click at [134, 66] on textarea "Fresh passion fruit, mint, lime, fizzi water." at bounding box center [156, 74] width 136 height 29
click at [145, 65] on textarea "Fresh passion fruit, mint, lime, fizzi water." at bounding box center [156, 74] width 136 height 29
click at [153, 65] on textarea "Fresh passion fruit, mint, lime, fizzi water." at bounding box center [156, 74] width 136 height 29
drag, startPoint x: 153, startPoint y: 65, endPoint x: 178, endPoint y: 63, distance: 25.7
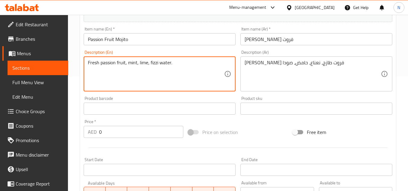
click at [178, 63] on textarea "Fresh passion fruit, mint, lime, fizzi water." at bounding box center [156, 74] width 136 height 29
click at [164, 65] on textarea "Fresh passion fruit, mint, lime, fizzi water." at bounding box center [156, 74] width 136 height 29
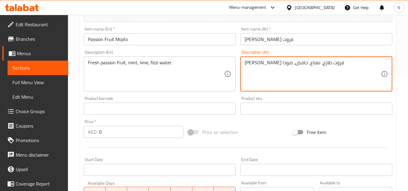
click at [252, 63] on textarea "باشن فروت طازج، نعناع، حامض، صودا" at bounding box center [313, 74] width 136 height 29
type textarea "[PERSON_NAME] فروت طازج، نعناع، حامض، مياه غازية."
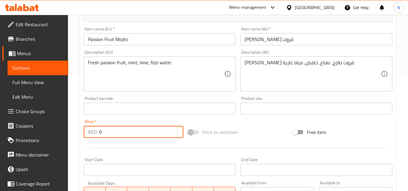
drag, startPoint x: 111, startPoint y: 134, endPoint x: 95, endPoint y: 136, distance: 15.9
click at [95, 136] on div "AED 0 Price *" at bounding box center [134, 132] width 100 height 12
paste input "27"
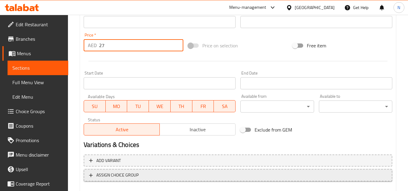
scroll to position [236, 0]
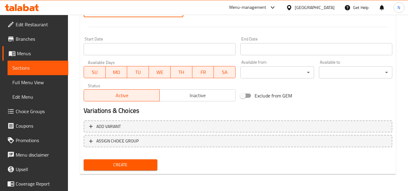
type input "27"
click at [140, 167] on span "Create" at bounding box center [121, 165] width 64 height 8
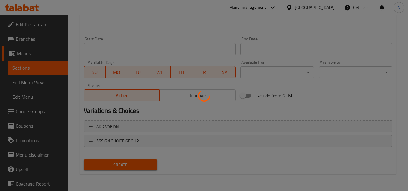
type input "0"
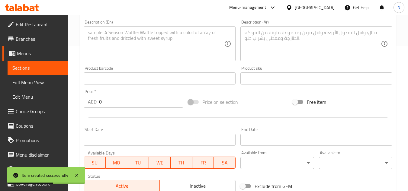
scroll to position [115, 0]
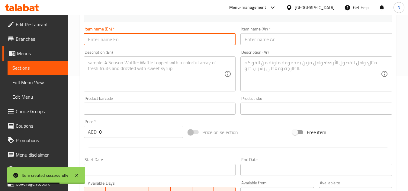
click at [128, 40] on input "text" at bounding box center [160, 39] width 152 height 12
paste input "Strawberry Mojito"
type input "Strawberry Mojito"
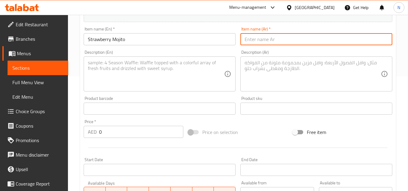
click at [271, 36] on input "text" at bounding box center [317, 39] width 152 height 12
paste input "موهيتو الفراولة"
type input "موهيتو الفراولة"
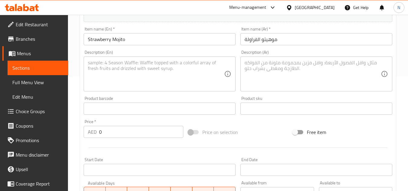
click at [139, 67] on textarea at bounding box center [156, 74] width 136 height 29
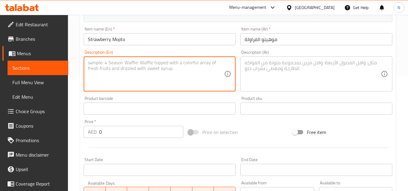
paste textarea "Strawberry, mint, lime, Fizzi Water"
click at [143, 63] on textarea "Strawberry, mint, lime, Fizzi Water" at bounding box center [156, 74] width 136 height 29
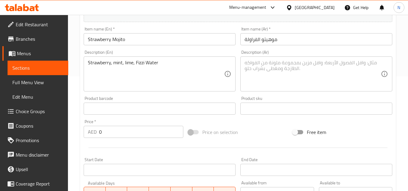
click at [161, 64] on textarea "Strawberry, mint, lime, Fizzi Water" at bounding box center [156, 74] width 136 height 29
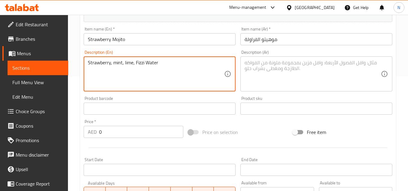
click at [161, 64] on textarea "Strawberry, mint, lime, Fizzi Water" at bounding box center [156, 74] width 136 height 29
paste textarea "fizzi w"
click at [161, 64] on textarea "Strawberry, mint, lime, fizzi water" at bounding box center [156, 74] width 136 height 29
click at [142, 63] on textarea "Strawberry, mint, lime, fizzi water." at bounding box center [156, 74] width 136 height 29
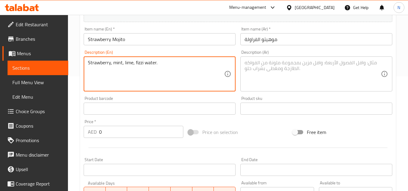
drag, startPoint x: 142, startPoint y: 63, endPoint x: 153, endPoint y: 63, distance: 10.9
click at [153, 63] on textarea "Strawberry, mint, lime, fizzi water." at bounding box center [156, 74] width 136 height 29
type textarea "Strawberry, mint, lime, fizzi water."
click at [179, 71] on textarea "Strawberry, mint, lime, fizzi water." at bounding box center [156, 74] width 136 height 29
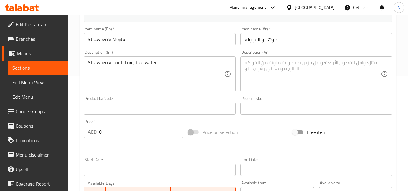
click at [247, 69] on textarea at bounding box center [313, 74] width 136 height 29
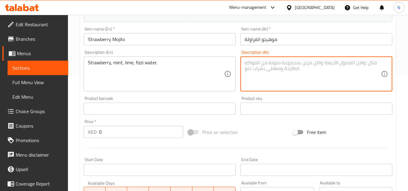
paste textarea "فراولة، نعناع، حامض، صودا"
click at [251, 63] on textarea "فراولة، نعناع، حامض، صودا" at bounding box center [313, 74] width 136 height 29
click at [260, 62] on textarea "فراولة، نعناع، حامض، صودا" at bounding box center [313, 74] width 136 height 29
click at [254, 63] on textarea "فراولة، نعناع، حامض، صودا" at bounding box center [313, 74] width 136 height 29
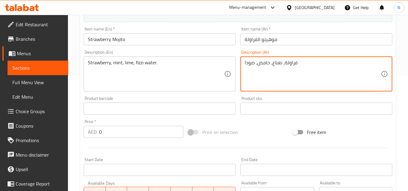
click at [254, 63] on textarea "فراولة، نعناع، حامض، صودا" at bounding box center [313, 74] width 136 height 29
paste textarea "مياه الغازية."
click at [257, 63] on textarea "فراولة، نعناع، حامض، مياه الغازية." at bounding box center [313, 74] width 136 height 29
click at [255, 63] on textarea "فراولة، نعناع، حامض، مياه الغازية." at bounding box center [313, 74] width 136 height 29
type textarea "فراولة، نعناع، حامض، مياه غازية."
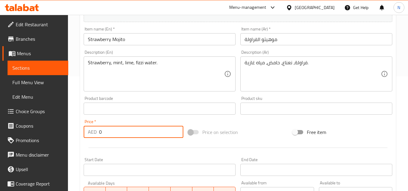
drag, startPoint x: 105, startPoint y: 132, endPoint x: 99, endPoint y: 139, distance: 9.3
click at [99, 139] on div "Price   * AED 0 Price *" at bounding box center [133, 128] width 105 height 23
paste input "27"
type input "27"
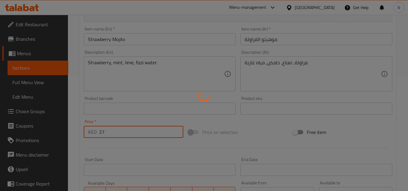
type input "0"
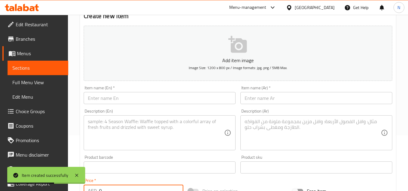
scroll to position [54, 0]
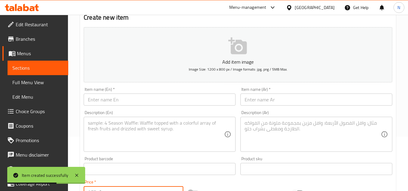
click at [114, 104] on input "text" at bounding box center [160, 100] width 152 height 12
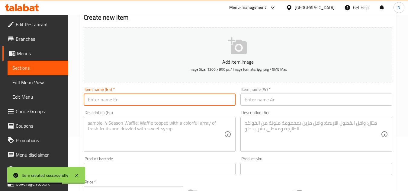
paste input "[PERSON_NAME]"
type input "[PERSON_NAME]"
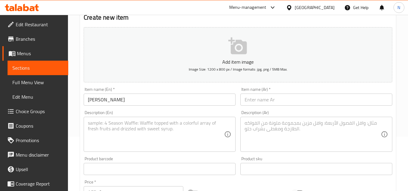
click at [296, 106] on input "text" at bounding box center [317, 100] width 152 height 12
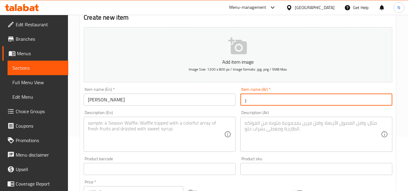
click at [262, 105] on input "ر" at bounding box center [317, 100] width 152 height 12
click at [262, 103] on input "ر" at bounding box center [317, 100] width 152 height 12
paste input "[PERSON_NAME]"
type input "[PERSON_NAME]"
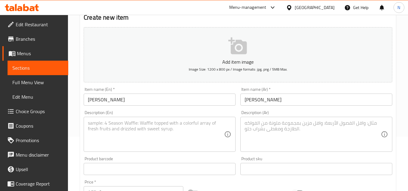
click at [137, 135] on textarea at bounding box center [156, 134] width 136 height 29
click at [169, 126] on textarea at bounding box center [156, 134] width 136 height 29
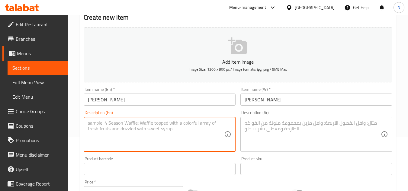
paste textarea "Fresh mango, lime, mint, fizzi water"
click at [170, 125] on textarea "Fresh mango, lime, mint, fizzi water" at bounding box center [156, 134] width 136 height 29
type textarea "Fresh mango, lime, mint, fizzi water."
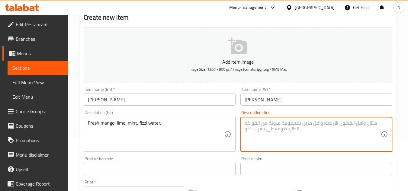
click at [265, 125] on textarea at bounding box center [313, 134] width 136 height 29
paste textarea "منغا، حامض، نعناع، صودا"
click at [252, 123] on textarea "منغا، حامض، نعناع، صودا" at bounding box center [313, 134] width 136 height 29
type textarea "منغا، حامض، نعناع، مياه غازية."
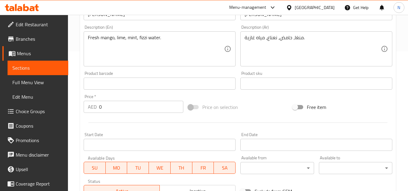
scroll to position [145, 0]
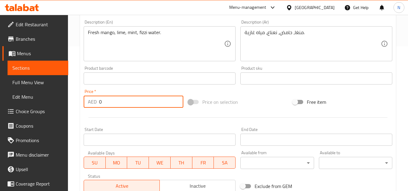
drag, startPoint x: 102, startPoint y: 98, endPoint x: 96, endPoint y: 107, distance: 10.8
click at [96, 107] on div "AED 0 Price *" at bounding box center [134, 102] width 100 height 12
paste input "27"
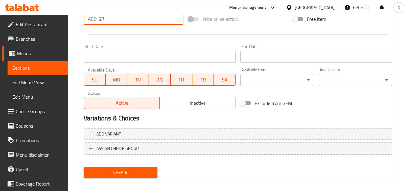
scroll to position [236, 0]
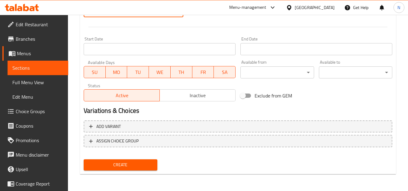
type input "27"
click at [128, 164] on span "Create" at bounding box center [121, 165] width 64 height 8
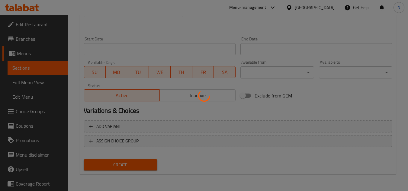
type input "0"
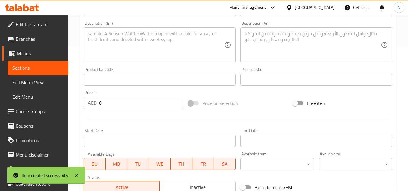
scroll to position [115, 0]
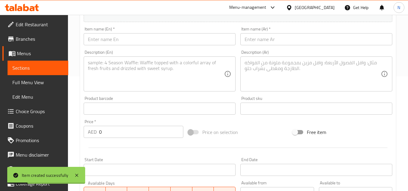
click at [101, 41] on input "text" at bounding box center [160, 39] width 152 height 12
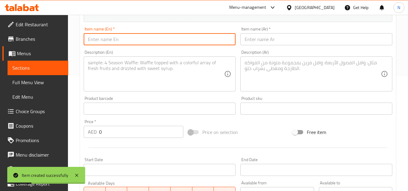
paste input "Raspberry Mojito"
type input "Raspberry Mojito"
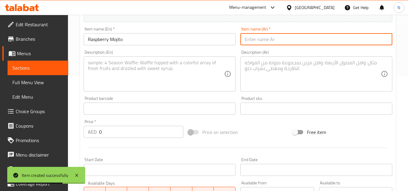
click at [272, 39] on input "text" at bounding box center [317, 39] width 152 height 12
paste input "موهيتو التوت"
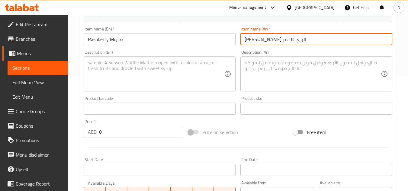
type input "[PERSON_NAME] البري الاحمر"
click at [129, 73] on textarea at bounding box center [156, 74] width 136 height 29
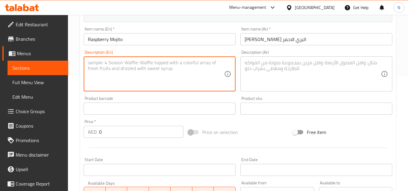
paste textarea "Fresh raspberry, lime, mint, Fizzi Water"
click at [144, 65] on textarea "Fresh raspberry, lime, mint, Fizzi Water" at bounding box center [156, 74] width 136 height 29
click at [155, 64] on textarea "Fresh raspberry, lime, mint, Fizzi Water" at bounding box center [156, 74] width 136 height 29
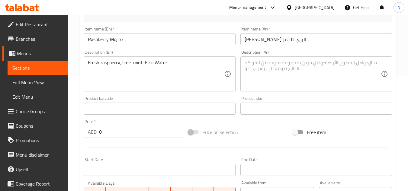
click at [160, 63] on textarea "Fresh raspberry, lime, mint, Fizzi Water" at bounding box center [156, 74] width 136 height 29
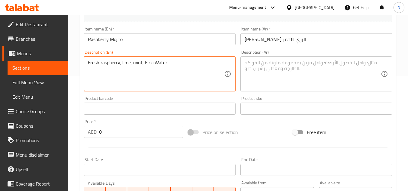
click at [160, 63] on textarea "Fresh raspberry, lime, mint, Fizzi Water" at bounding box center [156, 74] width 136 height 29
paste textarea "fizzi w"
click at [167, 63] on textarea "Fresh raspberry, lime, mint, fizzi water" at bounding box center [156, 74] width 136 height 29
type textarea "Fresh raspberry, lime, mint, fizzi water."
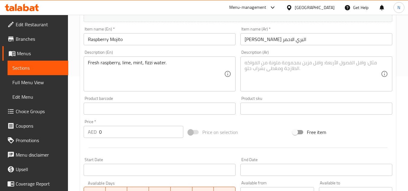
click at [295, 62] on textarea at bounding box center [313, 74] width 136 height 29
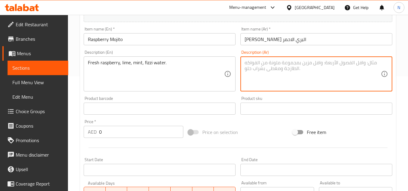
paste textarea "توت بري، حامض، نعناع، صودا"
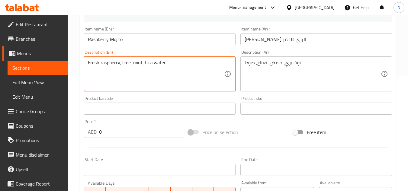
click at [106, 63] on textarea "Fresh raspberry, lime, mint, fizzi water." at bounding box center [156, 74] width 136 height 29
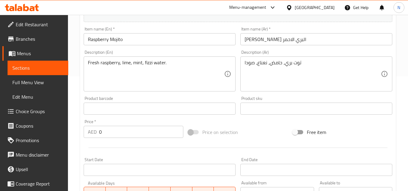
click at [254, 41] on input "[PERSON_NAME] البري الاحمر" at bounding box center [317, 39] width 152 height 12
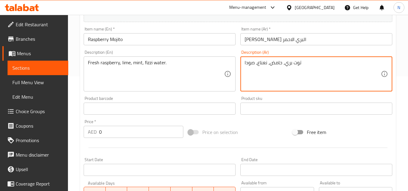
drag, startPoint x: 285, startPoint y: 64, endPoint x: 310, endPoint y: 64, distance: 25.4
paste textarea "أحمر"
click at [321, 63] on textarea "توت بري أحمر، حامض، نعناع، صودا" at bounding box center [313, 74] width 136 height 29
click at [247, 65] on textarea "توت بري أحمر، حامض، نعناع، صودا" at bounding box center [313, 74] width 136 height 29
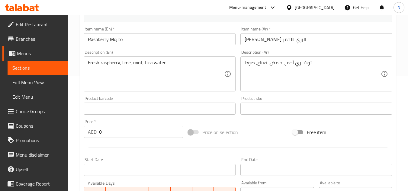
click at [249, 64] on textarea "توت بري أحمر، حامض، نعناع، صودا" at bounding box center [313, 74] width 136 height 29
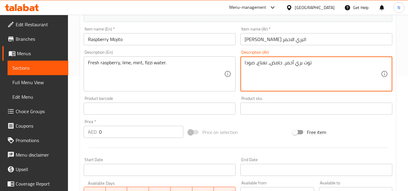
click at [249, 64] on textarea "توت بري أحمر، حامض، نعناع، صودا" at bounding box center [313, 74] width 136 height 29
paste textarea "مياه غازية"
type textarea "توت بري أحمر، حامض، نعناع، مياه غازية."
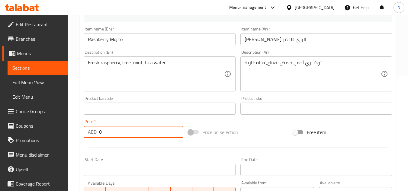
drag, startPoint x: 111, startPoint y: 134, endPoint x: 92, endPoint y: 145, distance: 21.6
click at [92, 145] on div "Add item image Image Size: 1200 x 800 px / Image formats: jpg, png / 5MB Max. I…" at bounding box center [238, 94] width 314 height 260
paste input "27"
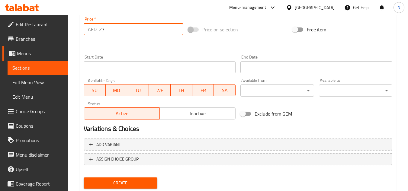
scroll to position [236, 0]
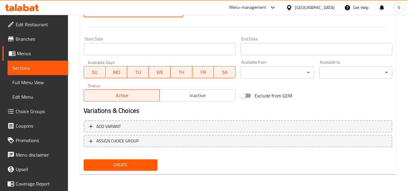
type input "27"
click at [121, 163] on span "Create" at bounding box center [121, 165] width 64 height 8
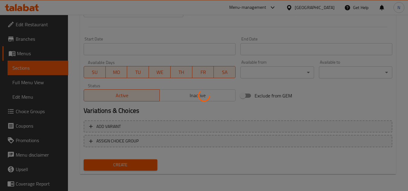
type input "0"
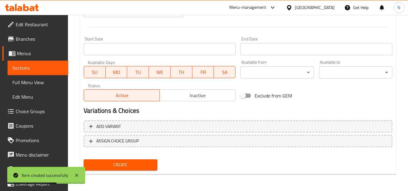
click at [37, 66] on span "Sections" at bounding box center [37, 67] width 51 height 7
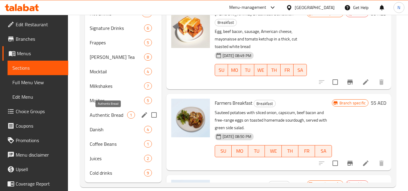
scroll to position [246, 0]
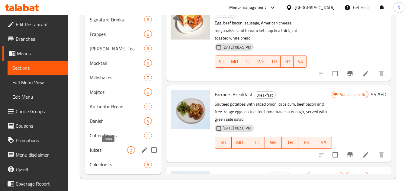
click at [103, 149] on span "Juices" at bounding box center [108, 150] width 37 height 7
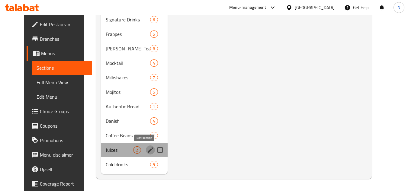
click at [147, 151] on icon "edit" at bounding box center [150, 150] width 7 height 7
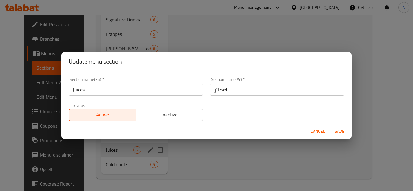
click at [319, 133] on span "Cancel" at bounding box center [317, 132] width 15 height 8
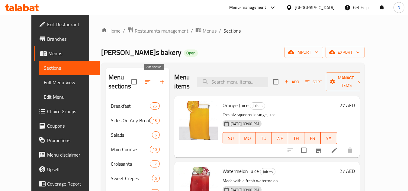
click at [159, 83] on icon "button" at bounding box center [162, 81] width 7 height 7
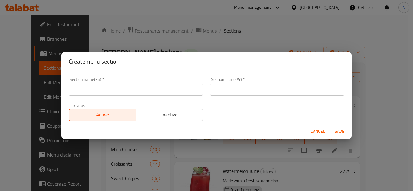
click at [314, 131] on span "Cancel" at bounding box center [317, 132] width 15 height 8
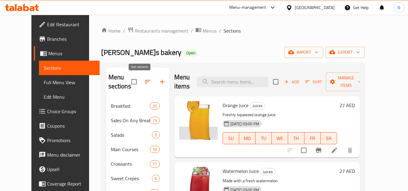
click at [144, 83] on icon "button" at bounding box center [147, 81] width 7 height 7
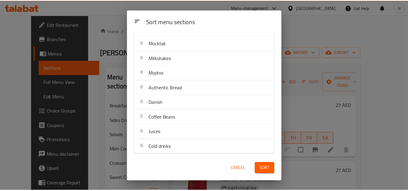
scroll to position [222, 0]
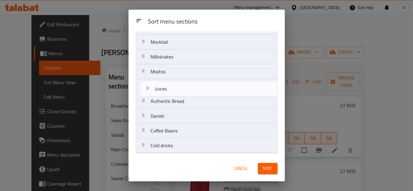
drag, startPoint x: 170, startPoint y: 132, endPoint x: 174, endPoint y: 87, distance: 45.2
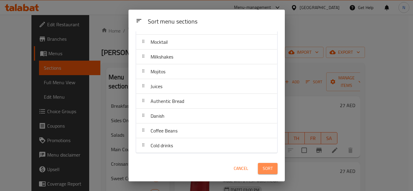
click at [264, 167] on span "Sort" at bounding box center [268, 169] width 10 height 8
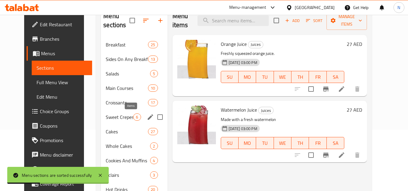
scroll to position [21, 0]
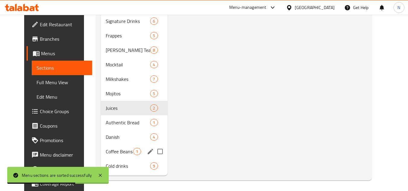
scroll to position [246, 0]
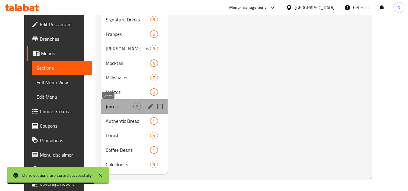
click at [107, 108] on span "Juices" at bounding box center [119, 106] width 27 height 7
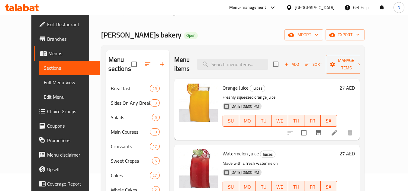
scroll to position [4, 0]
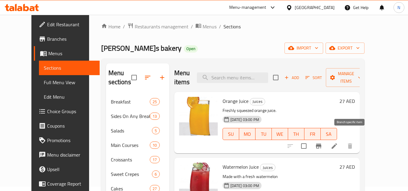
click at [322, 144] on icon "Branch-specific-item" at bounding box center [318, 146] width 5 height 5
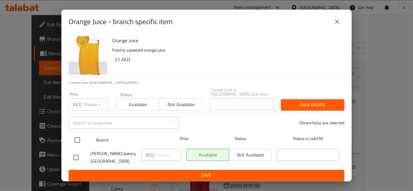
click at [81, 139] on input "checkbox" at bounding box center [77, 140] width 13 height 13
checkbox input "true"
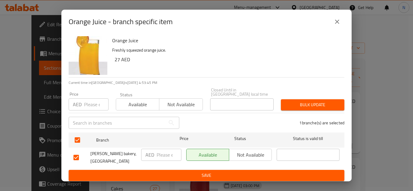
click at [163, 156] on input "number" at bounding box center [169, 155] width 25 height 12
paste input "29"
type input "29"
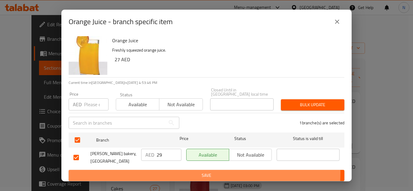
click at [175, 173] on span "Save" at bounding box center [206, 176] width 266 height 8
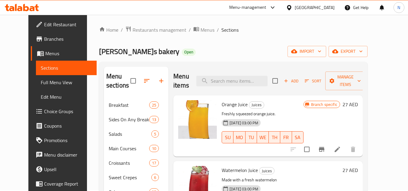
scroll to position [0, 0]
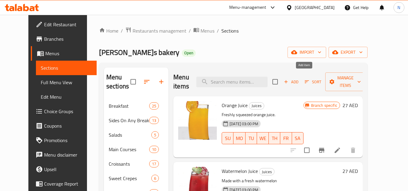
click at [301, 77] on button "Add" at bounding box center [291, 81] width 19 height 9
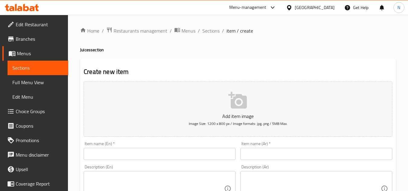
click at [108, 150] on input "text" at bounding box center [160, 154] width 152 height 12
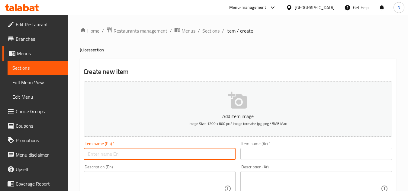
paste input "Grapefruit Juice"
type input "Grapefruit Juice"
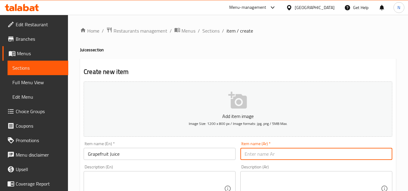
click at [285, 155] on input "text" at bounding box center [317, 154] width 152 height 12
paste input "عصير جريب فروت"
type input "عصير جريب فروت"
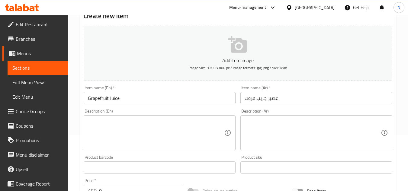
scroll to position [60, 0]
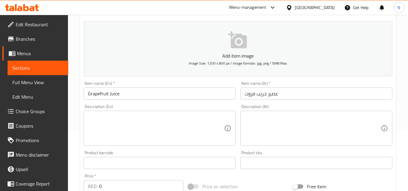
click at [180, 131] on textarea at bounding box center [156, 128] width 136 height 29
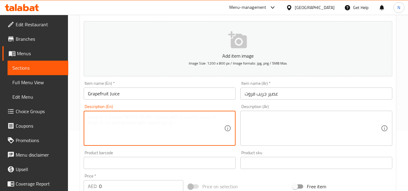
paste textarea "Fresh Juice"
click at [184, 125] on textarea "Fresh Juice" at bounding box center [156, 128] width 136 height 29
click at [115, 115] on textarea "Fresh Juice" at bounding box center [156, 128] width 136 height 29
click at [100, 117] on textarea "Fresh Juice" at bounding box center [156, 128] width 136 height 29
click at [102, 116] on textarea "Fresh تuice" at bounding box center [156, 128] width 136 height 29
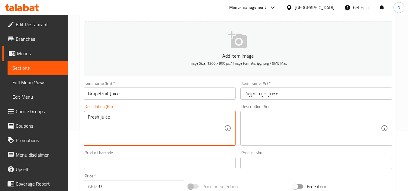
click at [128, 117] on textarea "Fresh juice" at bounding box center [156, 128] width 136 height 29
type textarea "Fresh juice."
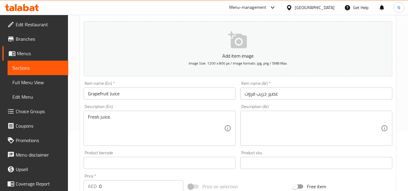
click at [263, 124] on textarea at bounding box center [313, 128] width 136 height 29
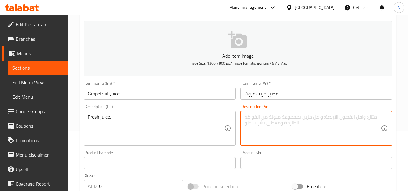
paste textarea "عصير طازج"
click at [276, 120] on textarea "عصير طازج" at bounding box center [313, 128] width 136 height 29
type textarea "عصير طازج."
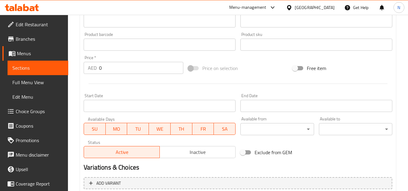
scroll to position [181, 0]
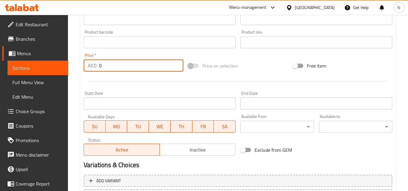
drag, startPoint x: 103, startPoint y: 64, endPoint x: 91, endPoint y: 66, distance: 12.2
click at [91, 66] on div "AED 0 Price *" at bounding box center [134, 66] width 100 height 12
paste input "29"
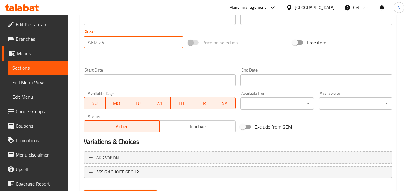
scroll to position [236, 0]
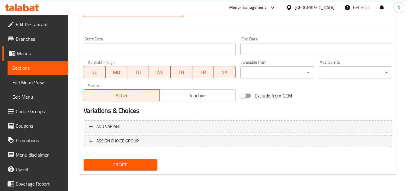
type input "29"
click at [136, 162] on span "Create" at bounding box center [121, 165] width 64 height 8
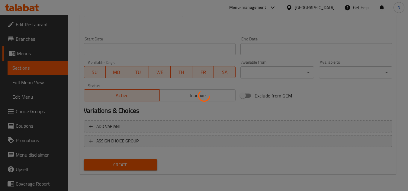
type input "0"
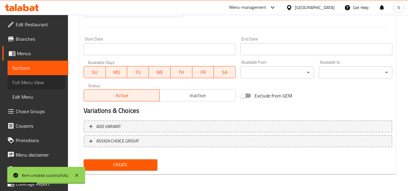
click at [28, 80] on span "Full Menu View" at bounding box center [37, 82] width 51 height 7
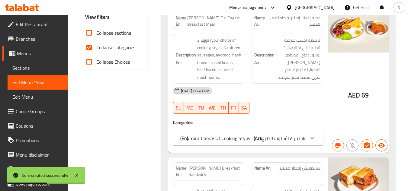
click at [87, 49] on input "Collapse categories" at bounding box center [89, 47] width 15 height 15
checkbox input "false"
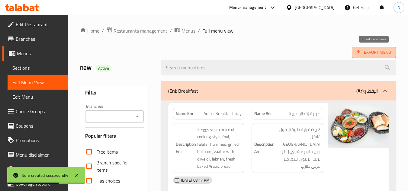
click at [378, 54] on span "Export Menu" at bounding box center [374, 53] width 34 height 8
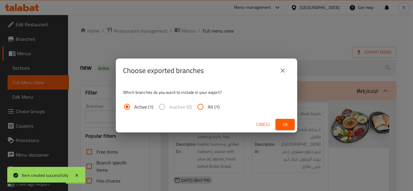
click at [200, 108] on input "All (1)" at bounding box center [200, 107] width 15 height 15
radio input "true"
click at [283, 120] on button "Ok" at bounding box center [284, 124] width 19 height 11
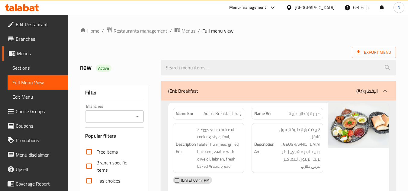
click at [24, 70] on span "Sections" at bounding box center [37, 67] width 51 height 7
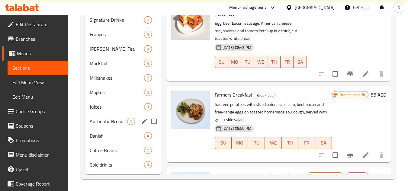
scroll to position [246, 0]
click at [99, 106] on span "Juices" at bounding box center [108, 106] width 37 height 7
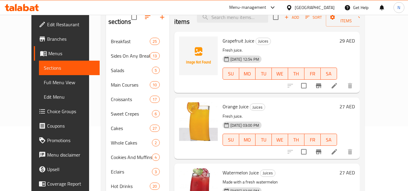
scroll to position [34, 0]
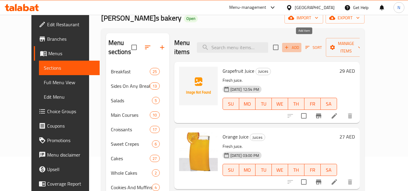
click at [300, 44] on span "Add" at bounding box center [292, 47] width 16 height 7
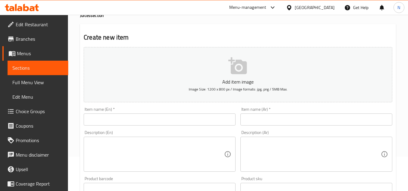
click at [114, 123] on input "text" at bounding box center [160, 120] width 152 height 12
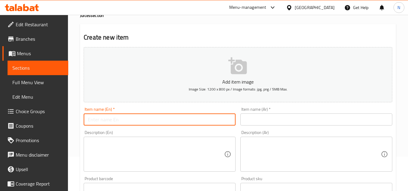
paste input "Carrot Juice"
type input "Carrot Juice"
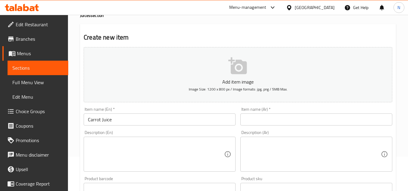
click at [259, 121] on input "text" at bounding box center [317, 120] width 152 height 12
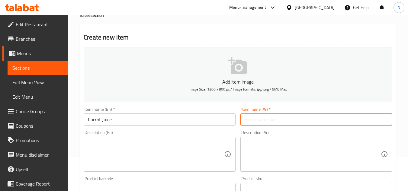
paste input "عصير الجزر"
type input "عصير الجزر"
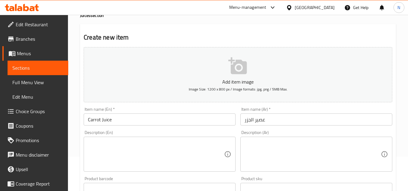
click at [137, 147] on textarea at bounding box center [156, 154] width 136 height 29
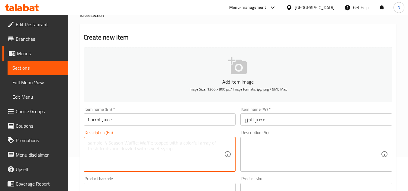
paste textarea "Fresh juice"
click at [140, 146] on textarea "Fresh juice" at bounding box center [156, 154] width 136 height 29
click at [112, 146] on textarea "Fresh juice" at bounding box center [156, 154] width 136 height 29
type textarea "Fresh juice."
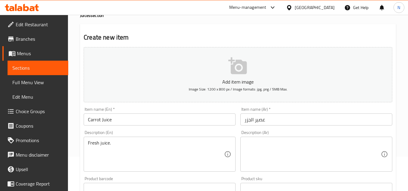
click at [280, 159] on textarea at bounding box center [313, 154] width 136 height 29
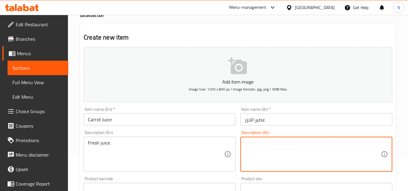
paste textarea "عصير طازج"
click at [278, 141] on textarea "عصير طازج" at bounding box center [313, 154] width 136 height 29
type textarea "عصير طازج."
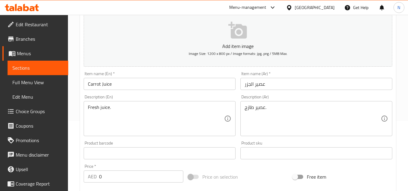
scroll to position [125, 0]
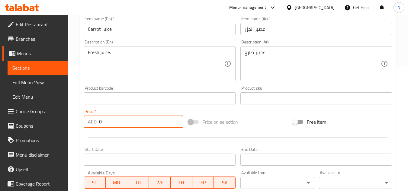
drag, startPoint x: 103, startPoint y: 125, endPoint x: 85, endPoint y: 128, distance: 18.0
click at [85, 128] on div "Price   * AED 0 Price *" at bounding box center [133, 118] width 105 height 23
paste input "28"
type input "28"
click at [102, 32] on input "Carrot Juice" at bounding box center [160, 29] width 152 height 12
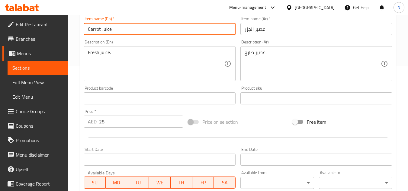
click at [102, 32] on input "Carrot Juice" at bounding box center [160, 29] width 152 height 12
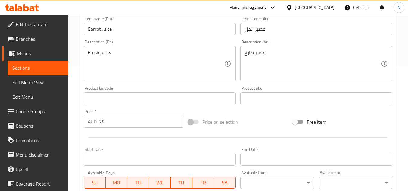
click at [256, 30] on input "عصير الجزر" at bounding box center [317, 29] width 152 height 12
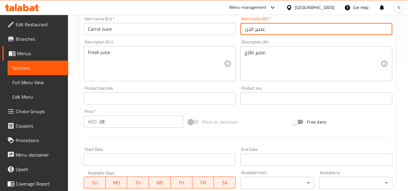
click at [256, 30] on input "عصير الجزر" at bounding box center [317, 29] width 152 height 12
click at [105, 27] on input "Carrot Juice" at bounding box center [160, 29] width 152 height 12
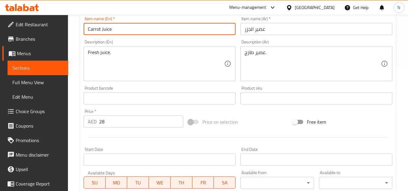
click at [105, 27] on input "Carrot Juice" at bounding box center [160, 29] width 152 height 12
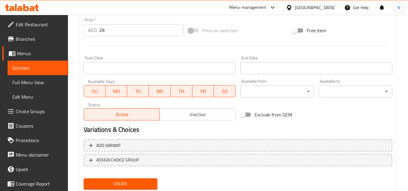
scroll to position [236, 0]
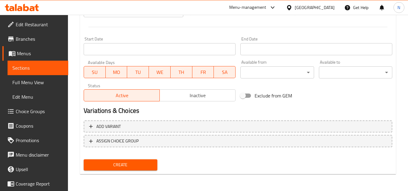
click at [144, 163] on span "Create" at bounding box center [121, 165] width 64 height 8
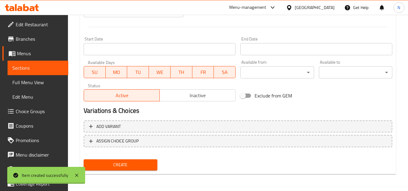
type input "0"
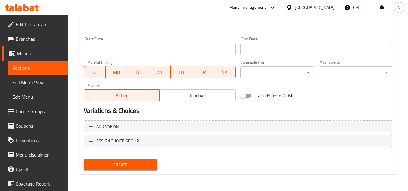
click at [26, 82] on span "Full Menu View" at bounding box center [37, 82] width 51 height 7
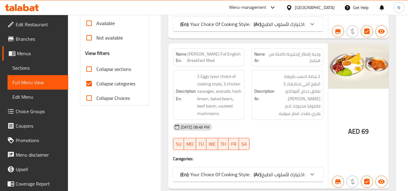
scroll to position [175, 0]
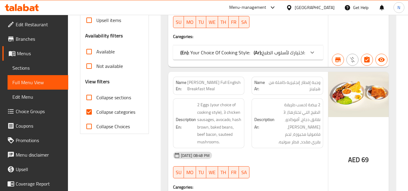
click at [88, 112] on input "Collapse categories" at bounding box center [89, 112] width 15 height 15
checkbox input "false"
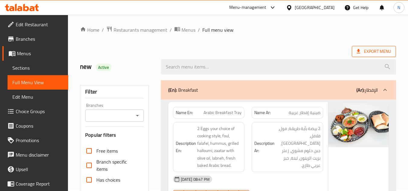
scroll to position [0, 0]
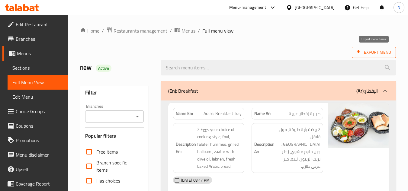
click at [368, 54] on span "Export Menu" at bounding box center [374, 53] width 34 height 8
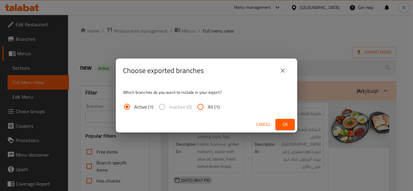
click at [208, 106] on span "All (1)" at bounding box center [214, 106] width 12 height 7
click at [208, 106] on input "All (1)" at bounding box center [200, 107] width 15 height 15
radio input "true"
click at [280, 120] on button "Ok" at bounding box center [284, 124] width 19 height 11
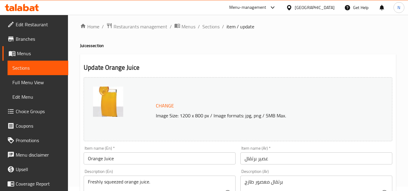
scroll to position [60, 0]
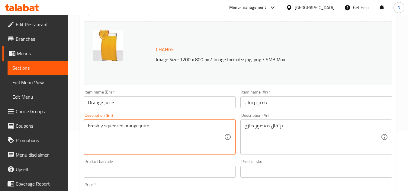
click at [140, 127] on textarea "Freshly squeezed orange juice." at bounding box center [156, 137] width 136 height 29
paste textarea "Juice"
click at [151, 125] on textarea "Fresh Juice" at bounding box center [156, 137] width 136 height 29
type textarea "Fresh Juice."
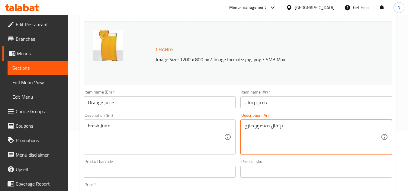
click at [282, 128] on textarea "برتقال معصور طازج" at bounding box center [313, 137] width 136 height 29
paste textarea "صير طازج"
click at [282, 128] on textarea "عصير طازج" at bounding box center [313, 137] width 136 height 29
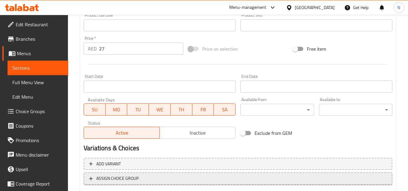
scroll to position [242, 0]
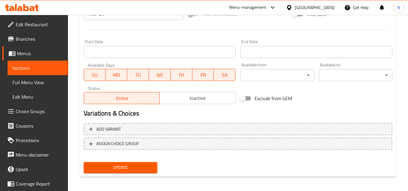
type textarea "عصير طازج."
click at [139, 168] on span "Update" at bounding box center [121, 168] width 64 height 8
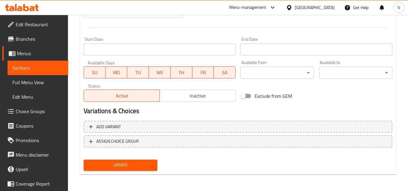
scroll to position [244, 0]
type textarea "Fresh juice."
click at [136, 165] on span "Update" at bounding box center [121, 165] width 64 height 8
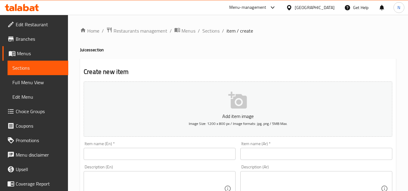
click at [27, 82] on span "Full Menu View" at bounding box center [37, 82] width 51 height 7
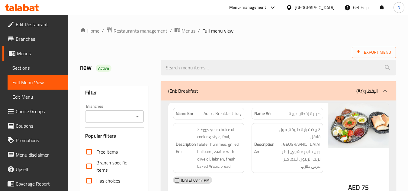
click at [275, 32] on ol "Home / Restaurants management / Menus / Full menu view" at bounding box center [238, 31] width 316 height 8
